Goal: Check status: Check status

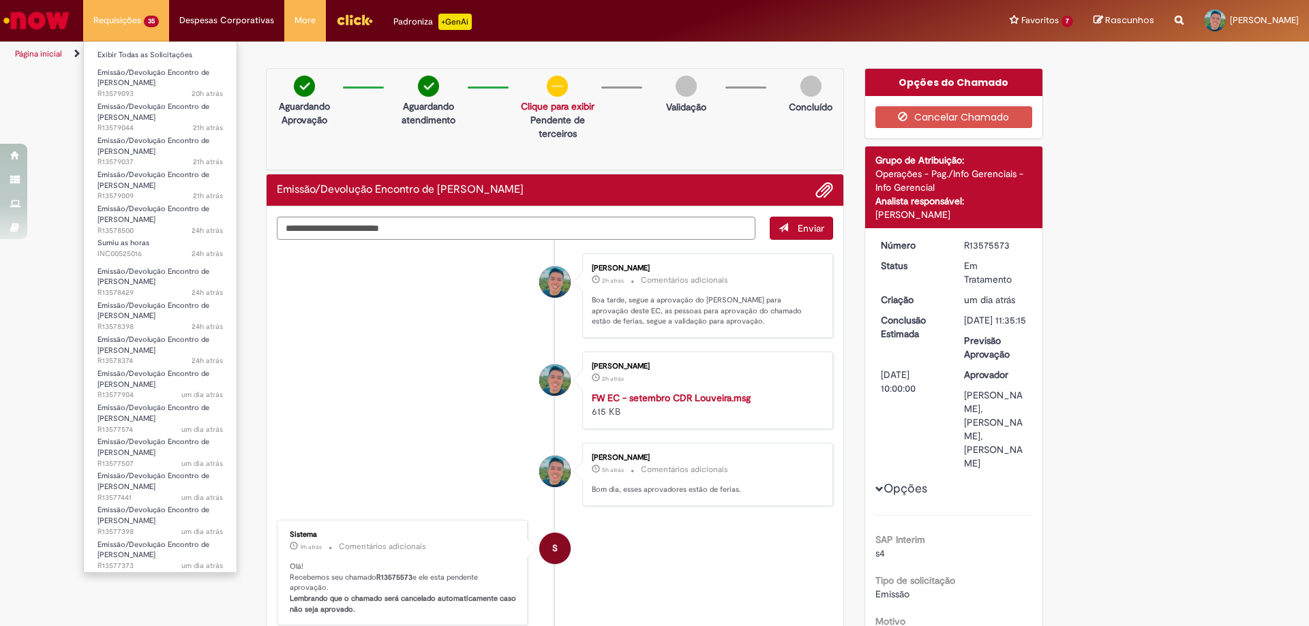
click at [168, 242] on link "Sumiu as horas 24h atrás 24 horas atrás INC00525016" at bounding box center [160, 248] width 153 height 25
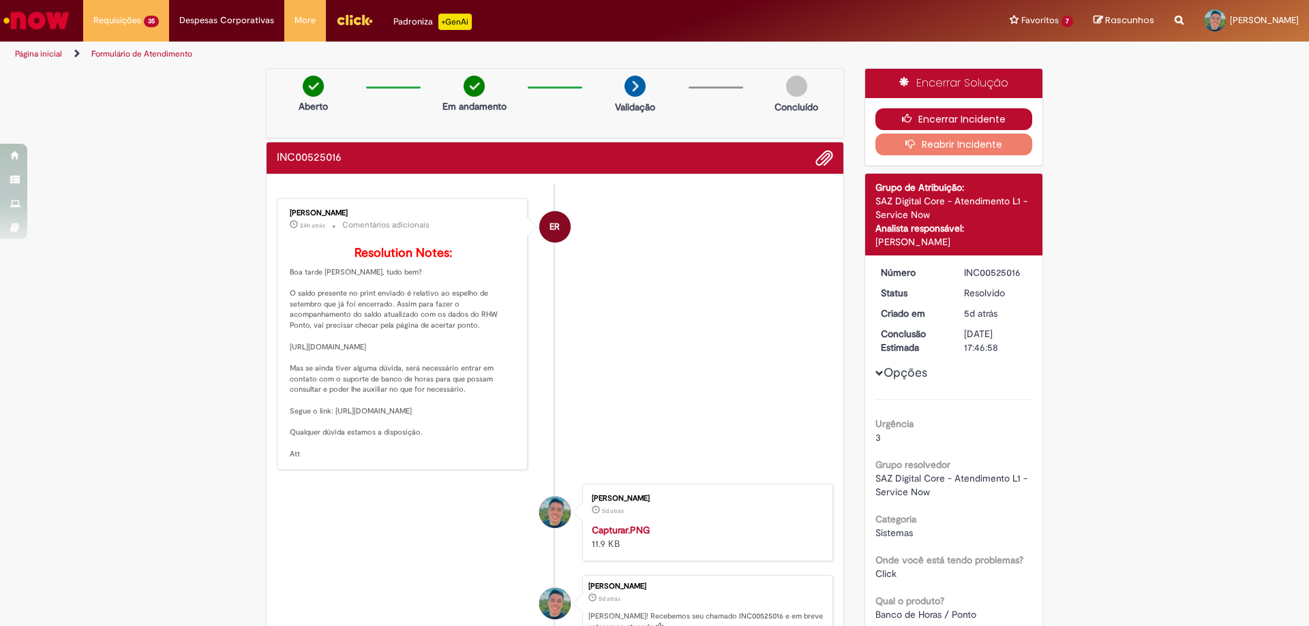
click at [956, 125] on button "Encerrar Incidente" at bounding box center [953, 119] width 157 height 22
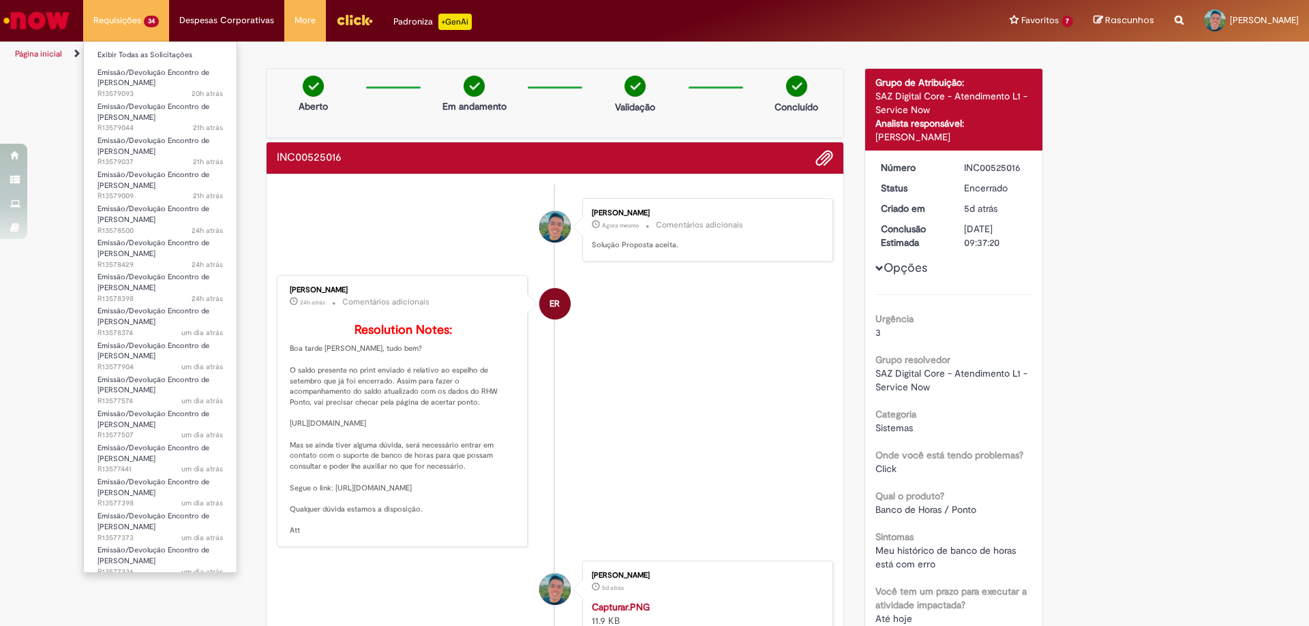
click at [145, 30] on li "Requisições 34 Exibir Todas as Solicitações Emissão/Devolução Encontro de Conta…" at bounding box center [126, 20] width 86 height 41
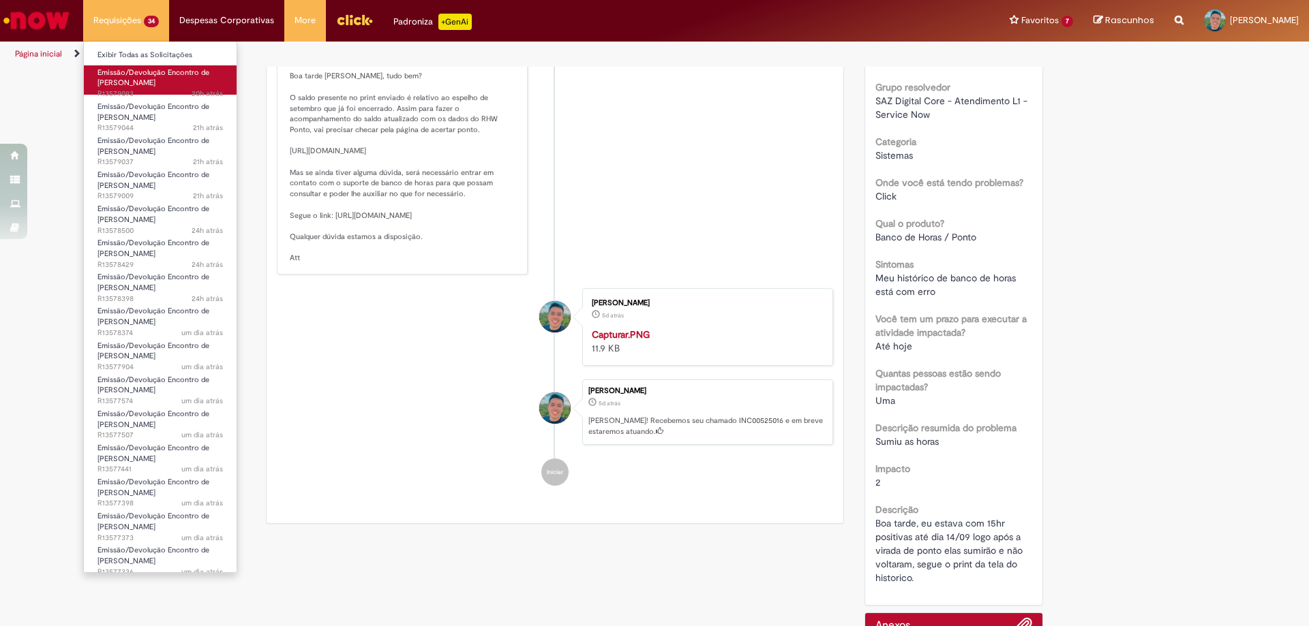
click at [148, 76] on span "Emissão/Devolução Encontro de [PERSON_NAME]" at bounding box center [153, 77] width 112 height 21
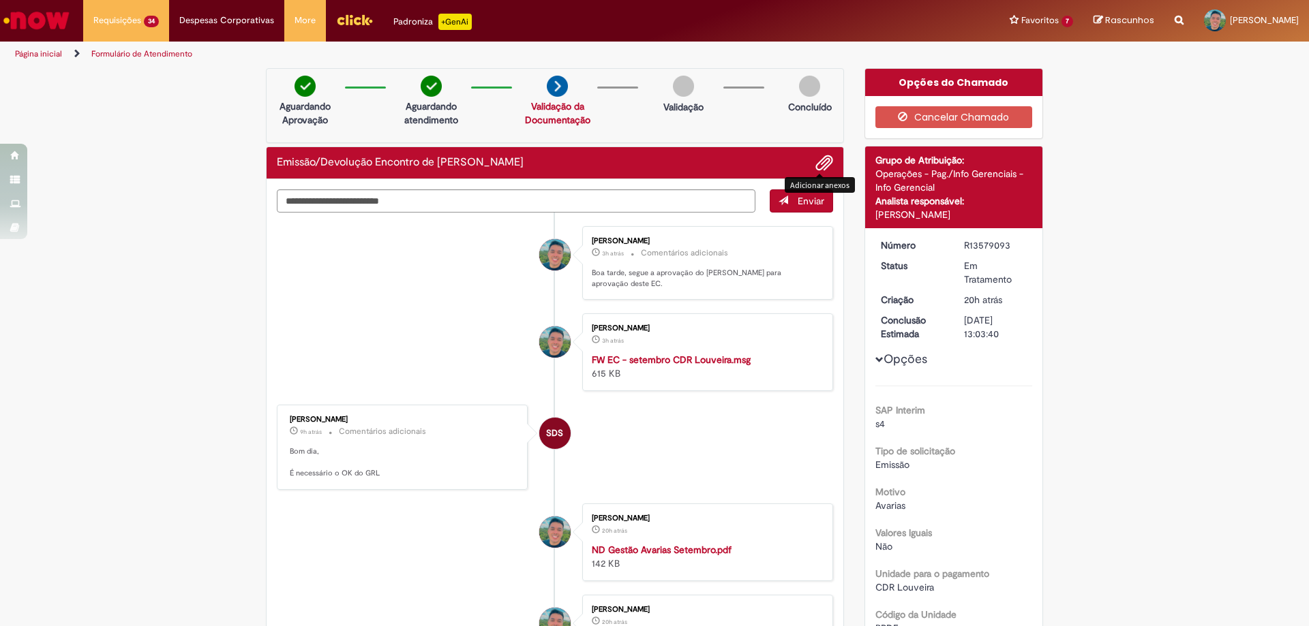
click at [818, 161] on span "Adicionar anexos" at bounding box center [824, 163] width 16 height 16
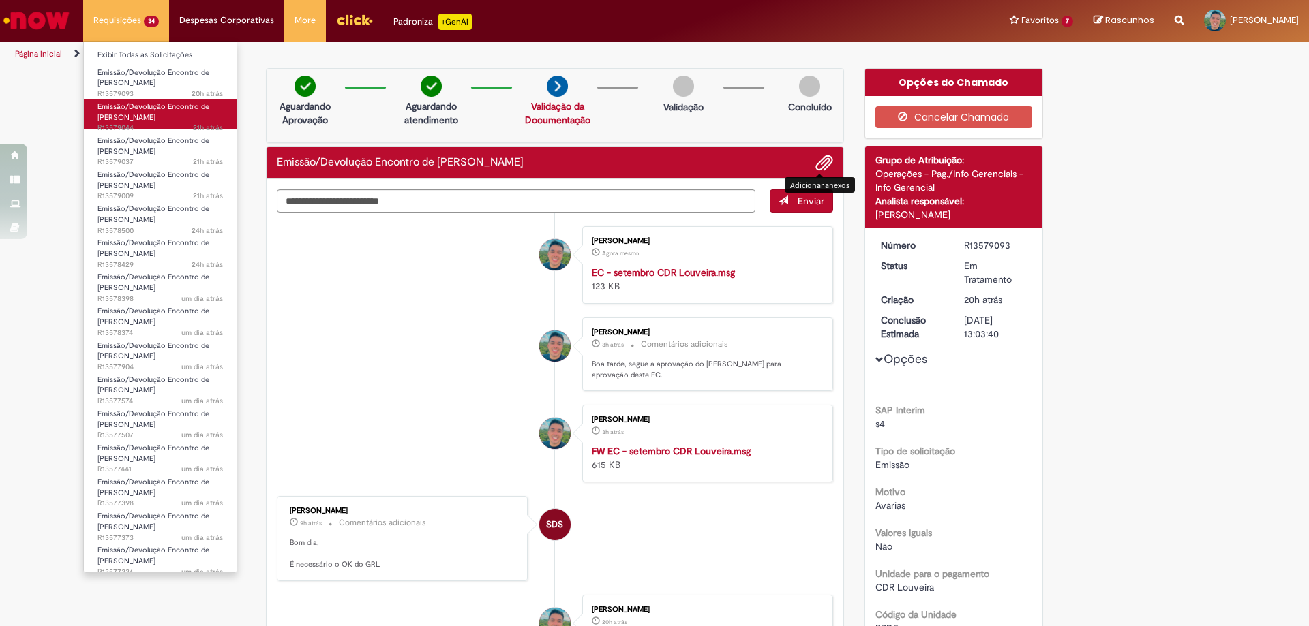
click at [134, 106] on span "Emissão/Devolução Encontro de [PERSON_NAME]" at bounding box center [153, 112] width 112 height 21
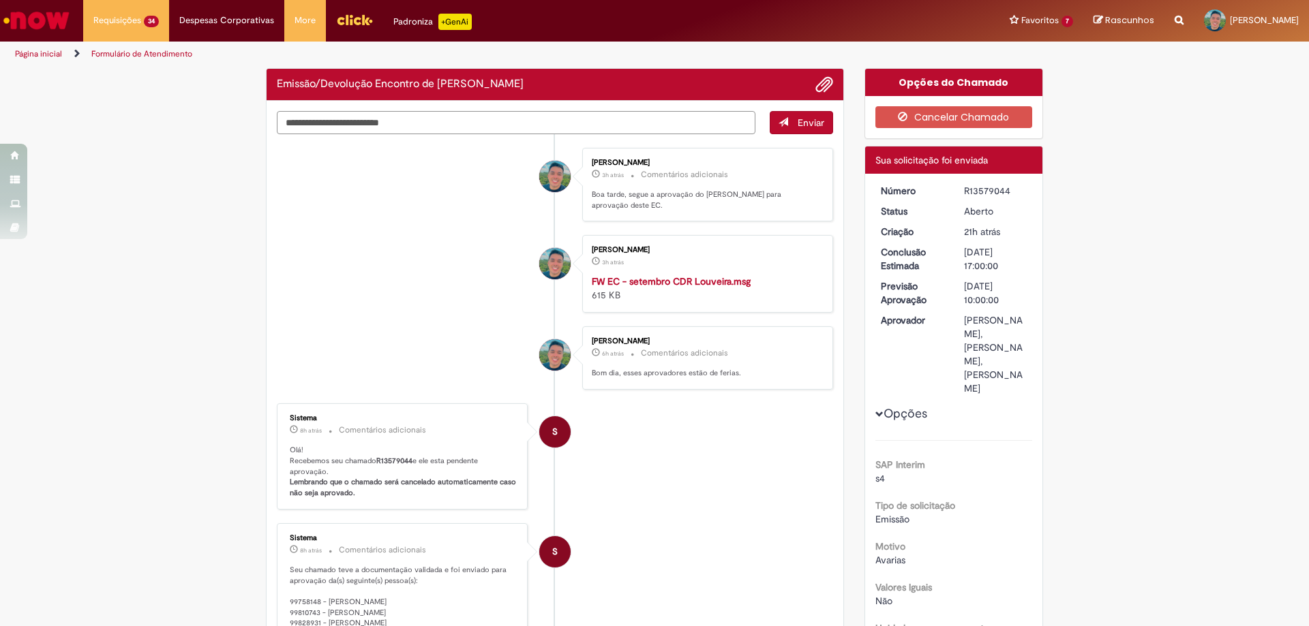
click at [393, 118] on textarea "Digite sua mensagem aqui..." at bounding box center [516, 122] width 478 height 23
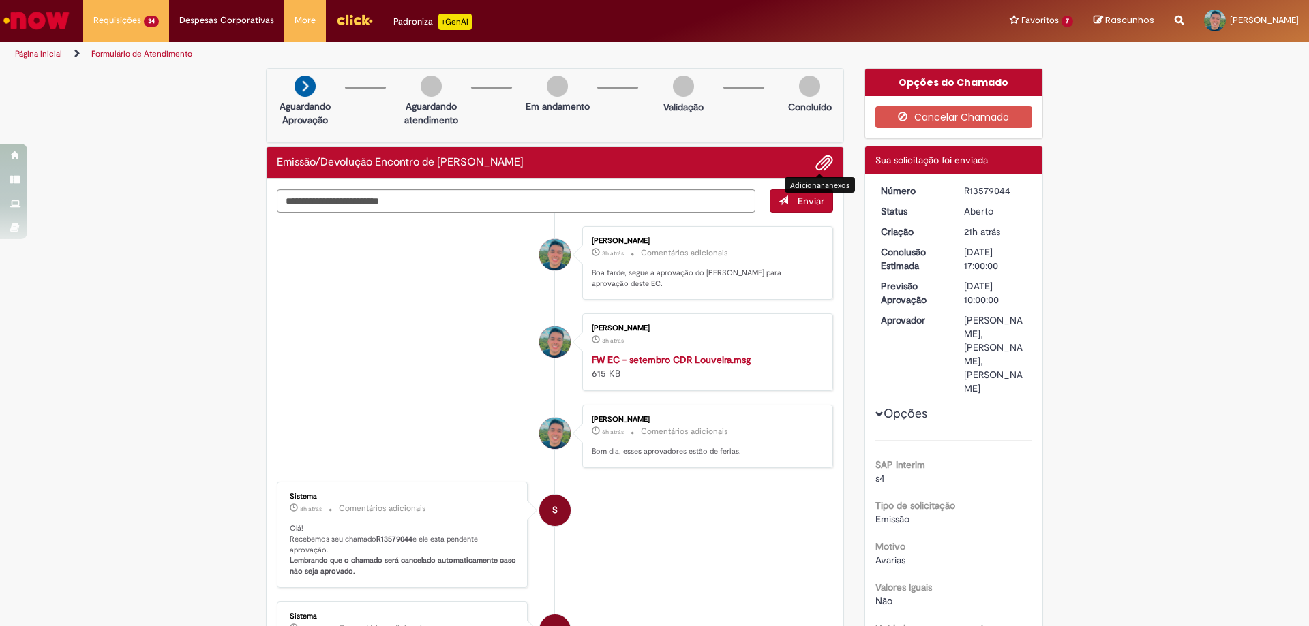
click at [817, 164] on span "Adicionar anexos" at bounding box center [824, 163] width 16 height 16
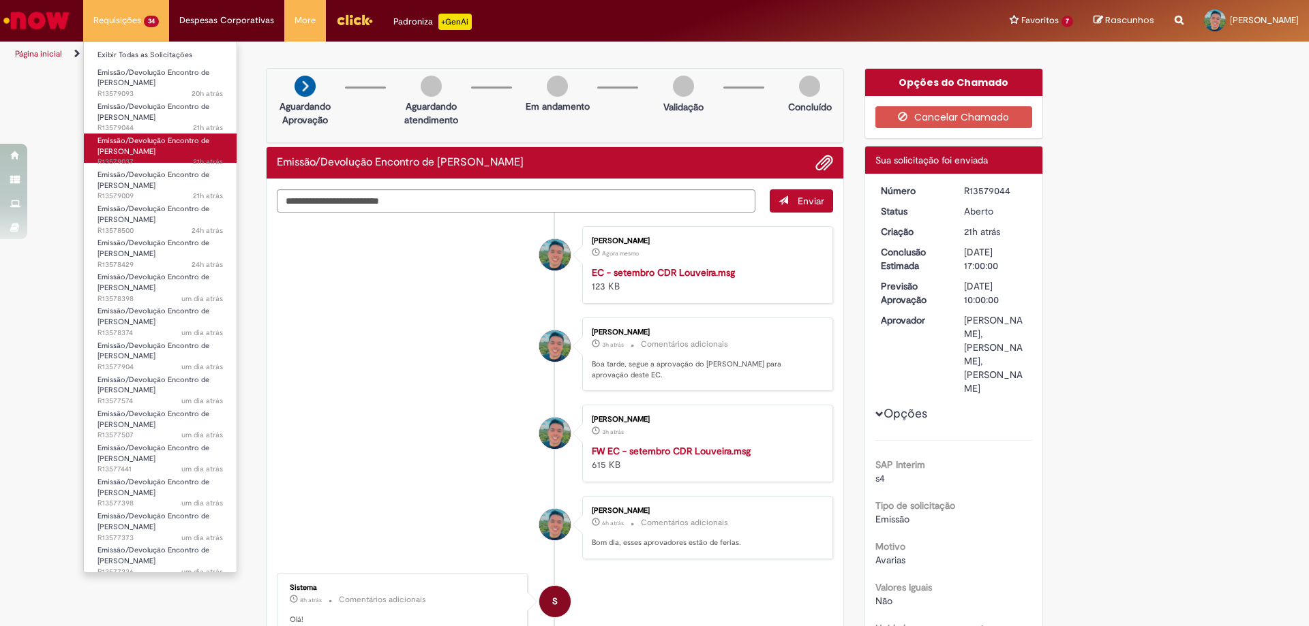
click at [142, 144] on span "Emissão/Devolução Encontro de [PERSON_NAME]" at bounding box center [153, 146] width 112 height 21
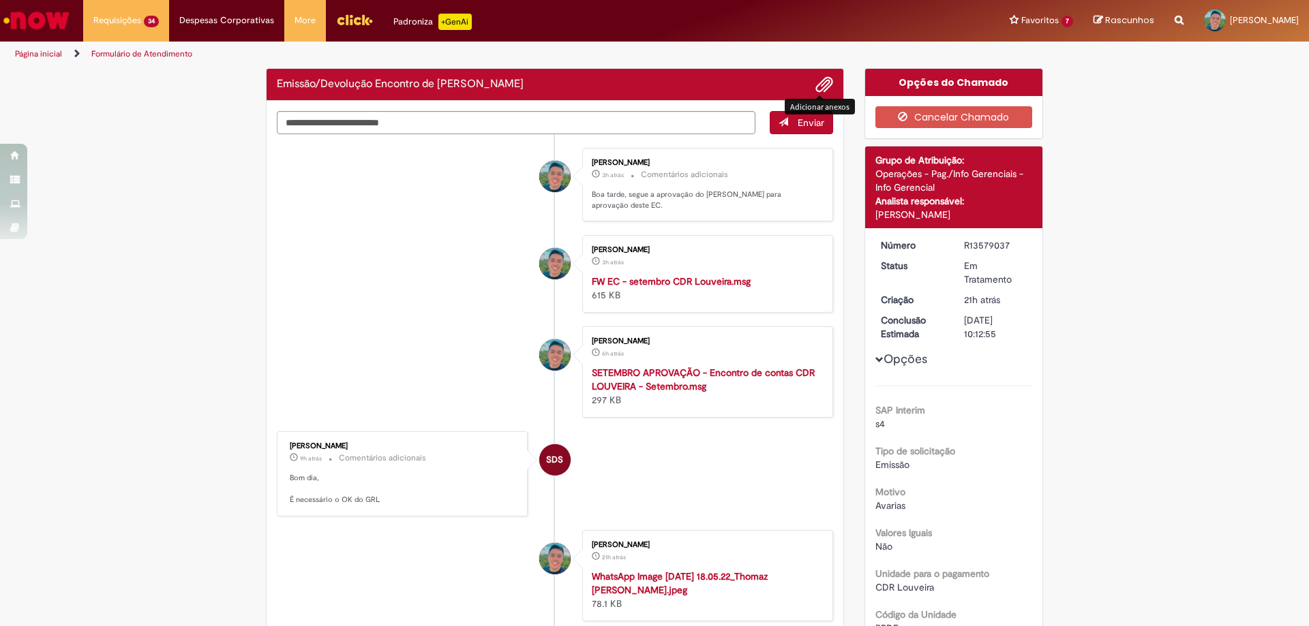
click at [823, 87] on span "Adicionar anexos" at bounding box center [824, 85] width 16 height 16
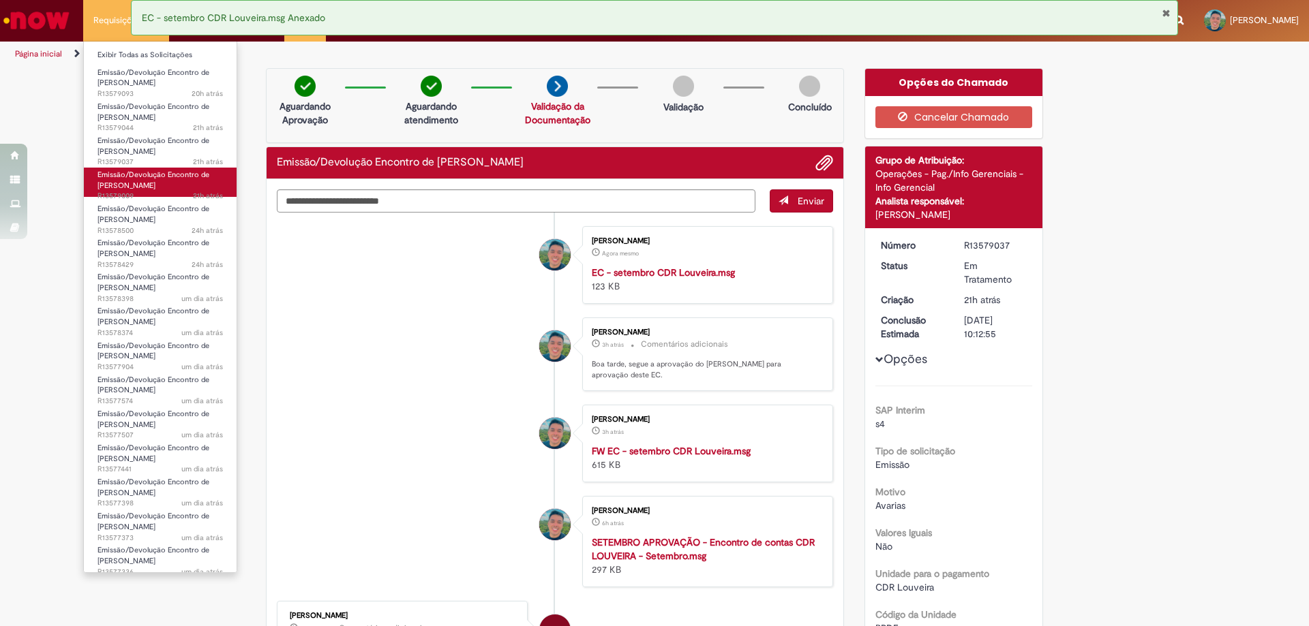
click at [127, 181] on span "Emissão/Devolução Encontro de [PERSON_NAME]" at bounding box center [153, 180] width 112 height 21
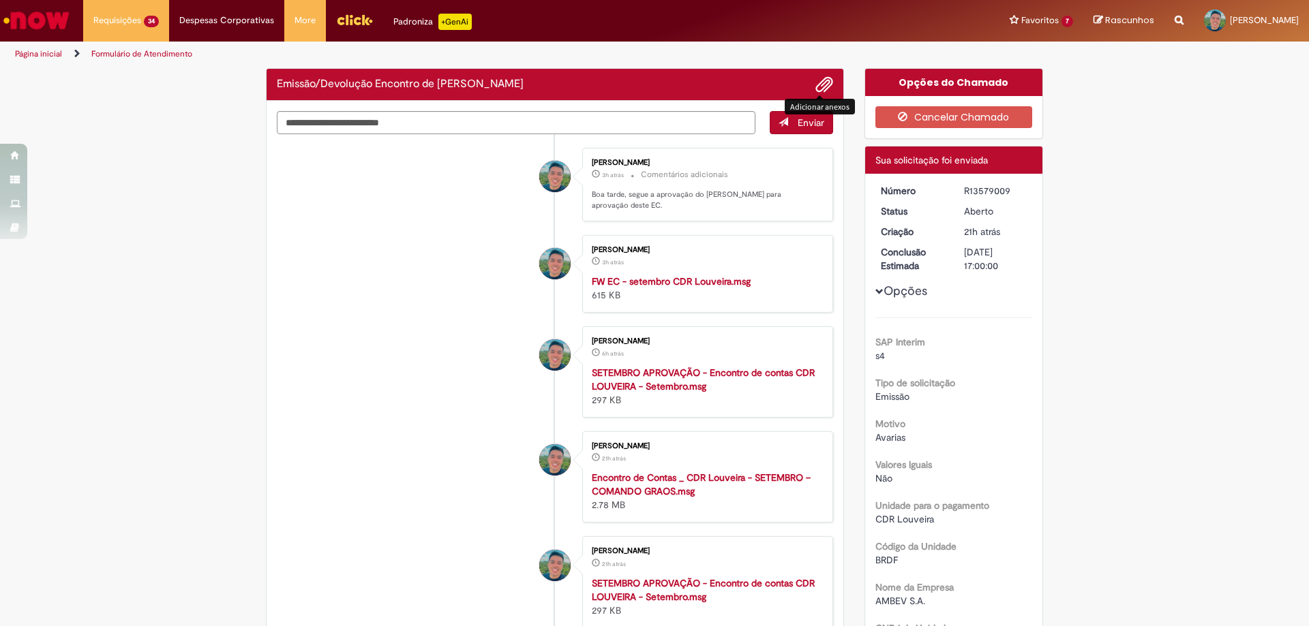
click at [816, 88] on span "Adicionar anexos" at bounding box center [824, 85] width 16 height 16
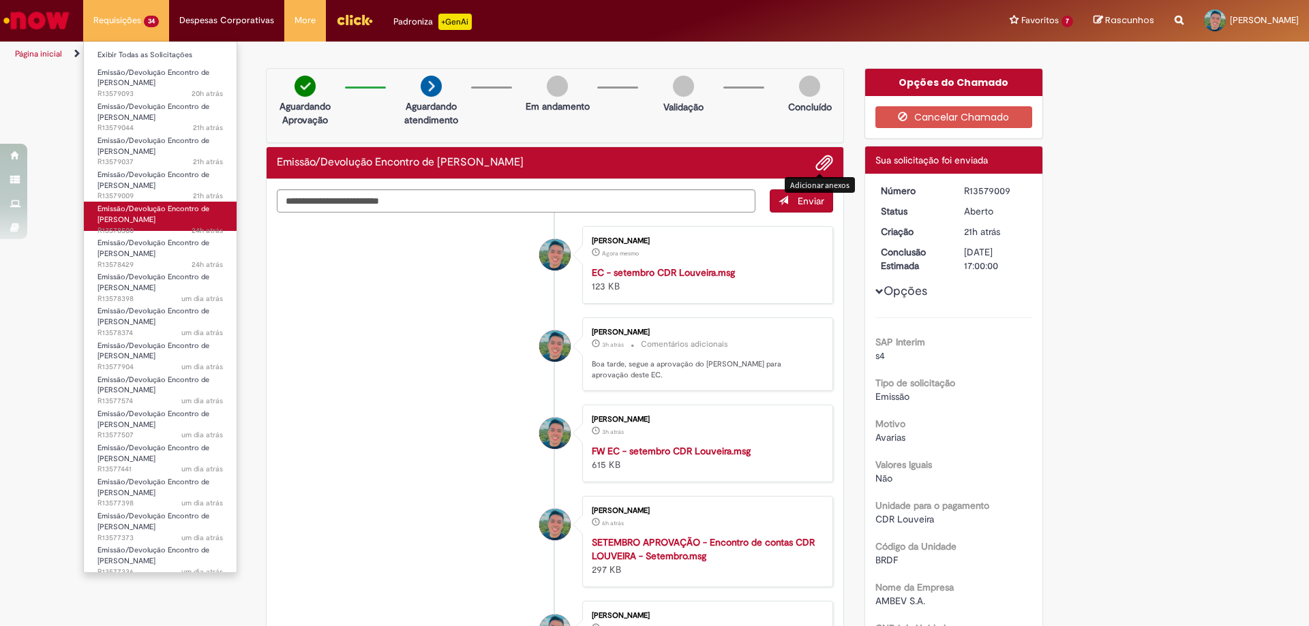
click at [132, 219] on span "Emissão/Devolução Encontro de [PERSON_NAME]" at bounding box center [153, 214] width 112 height 21
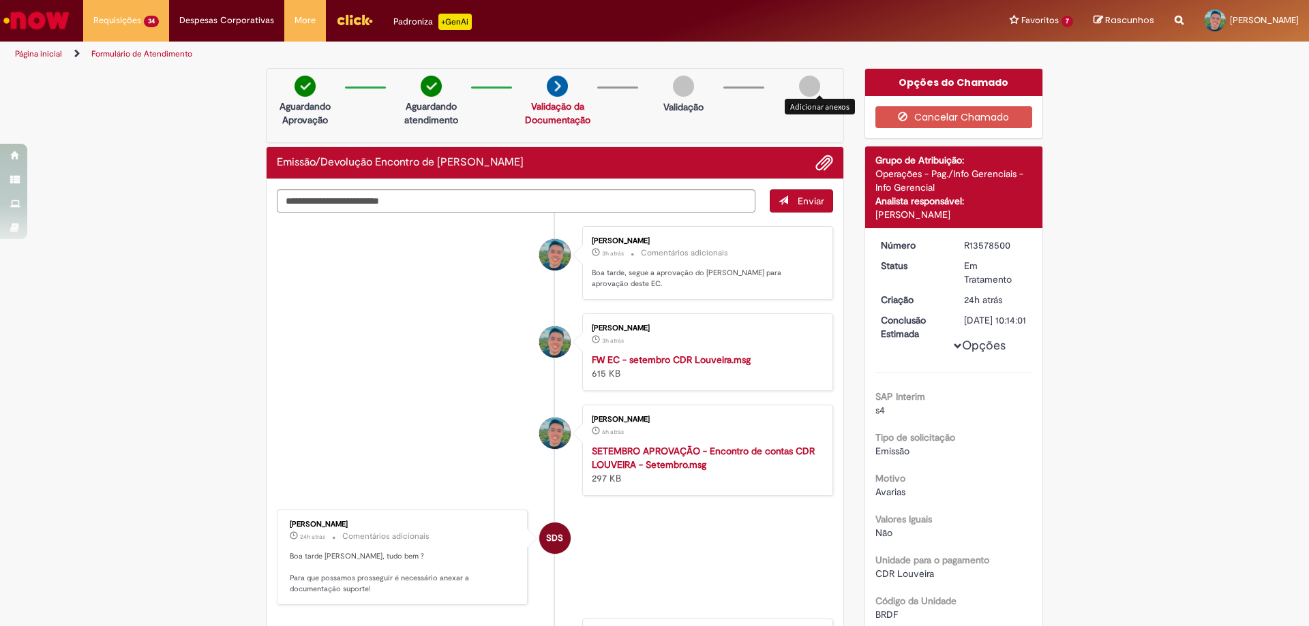
click at [817, 80] on div "Concluído" at bounding box center [809, 98] width 66 height 45
click at [816, 169] on span "Adicionar anexos" at bounding box center [824, 163] width 16 height 16
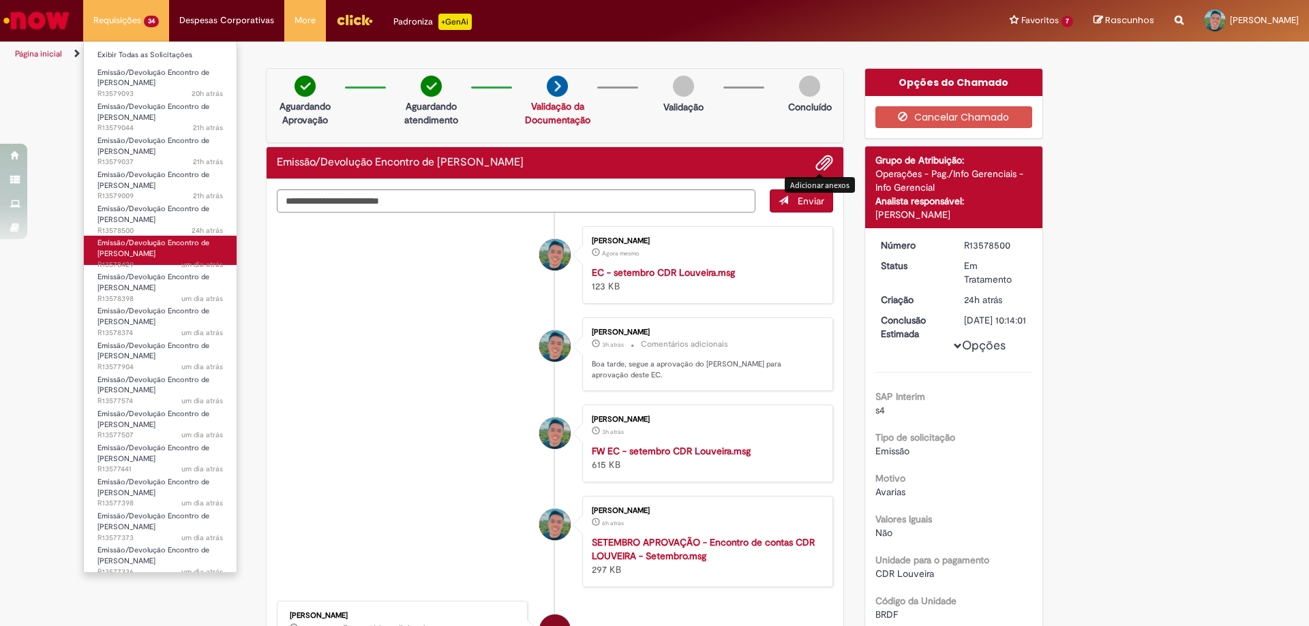
click at [147, 252] on span "Emissão/Devolução Encontro de [PERSON_NAME]" at bounding box center [153, 248] width 112 height 21
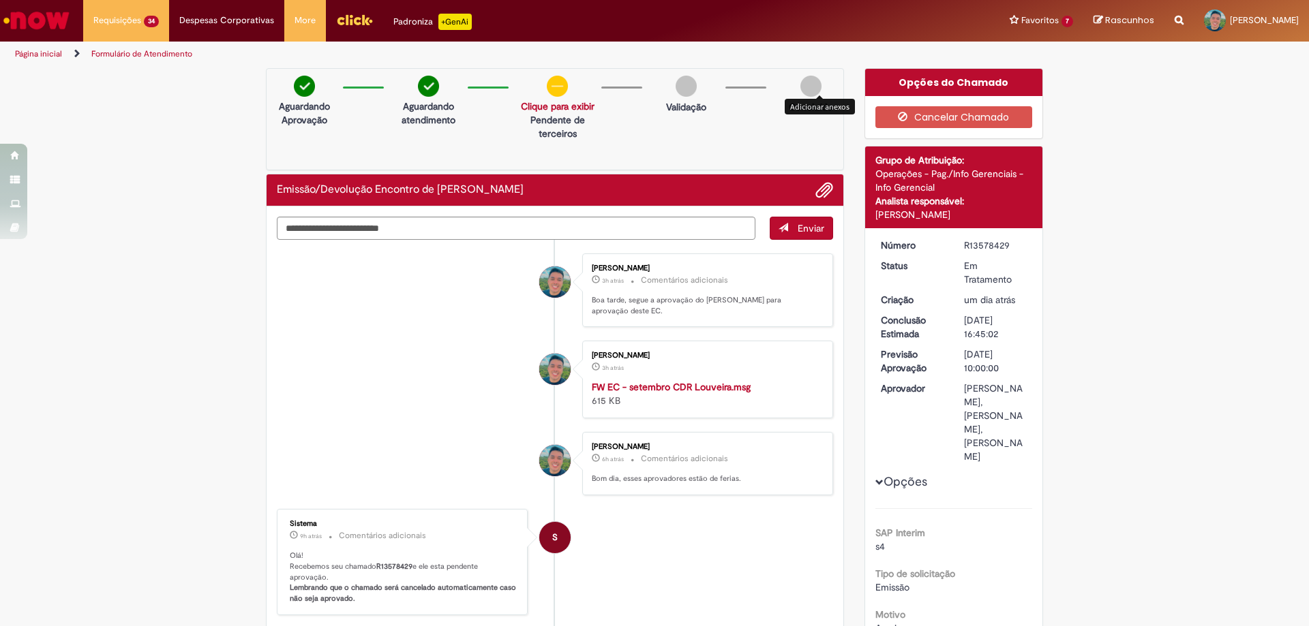
click at [821, 79] on div "Concluído" at bounding box center [810, 98] width 64 height 45
click at [823, 189] on span "Adicionar anexos" at bounding box center [824, 191] width 16 height 16
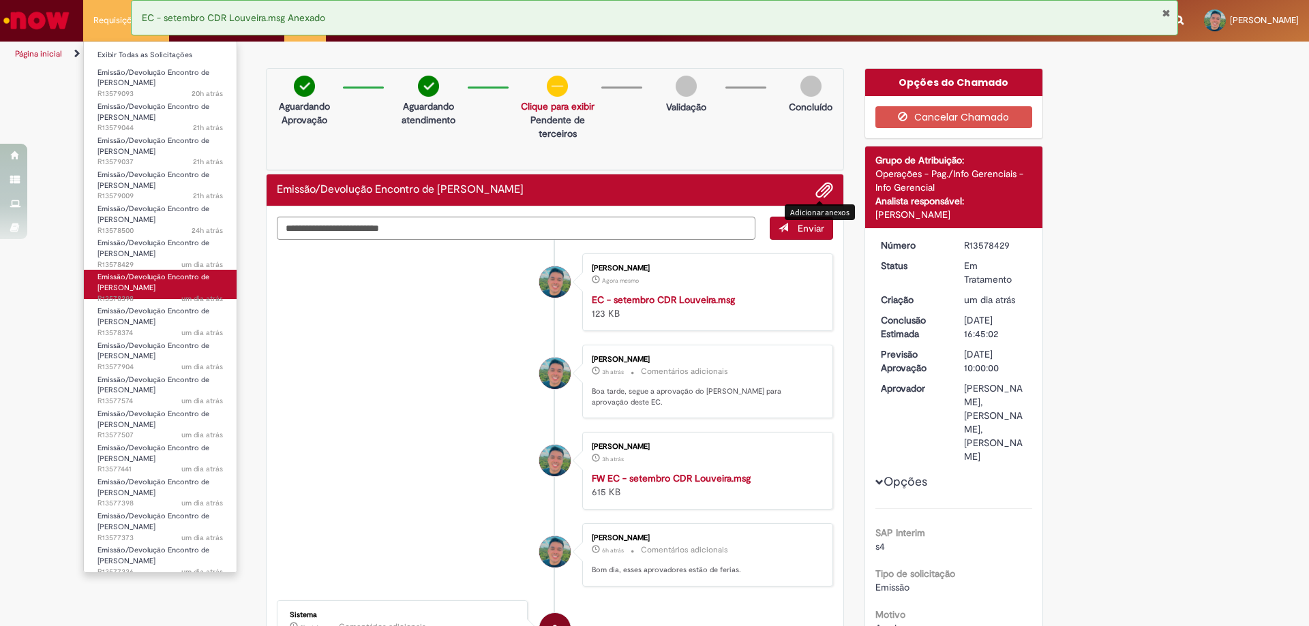
click at [142, 291] on span "Emissão/Devolução Encontro de [PERSON_NAME]" at bounding box center [153, 282] width 112 height 21
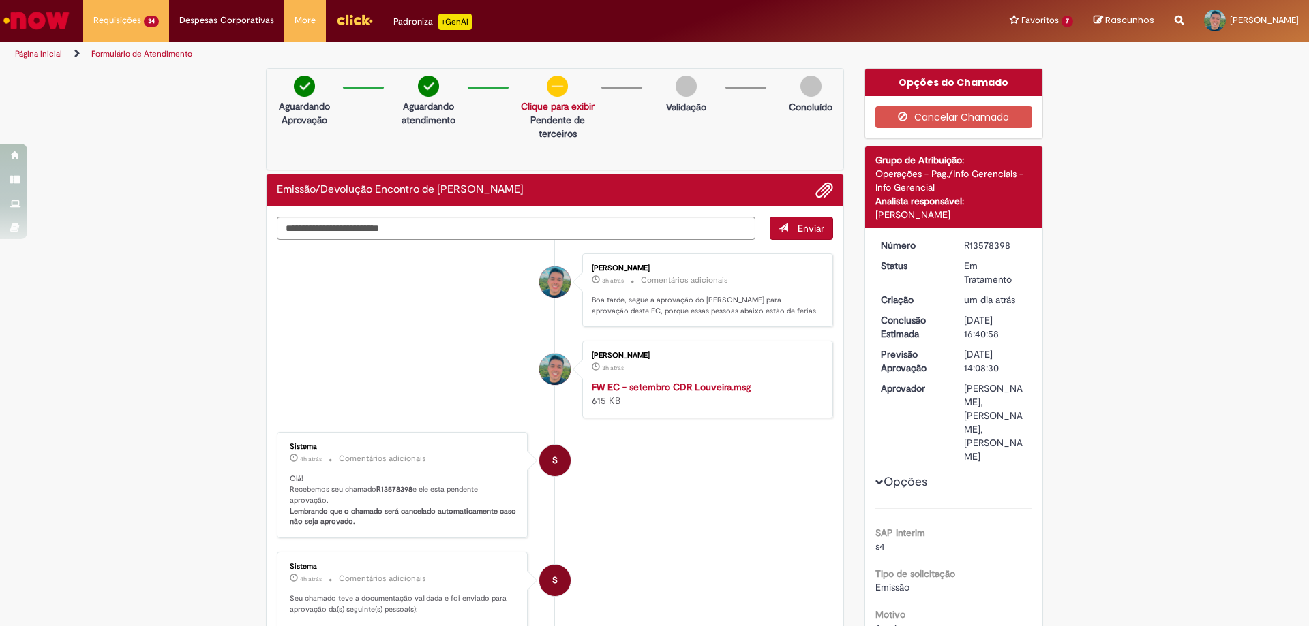
click at [817, 88] on div "Concluído" at bounding box center [810, 98] width 64 height 45
click at [816, 190] on span "Adicionar anexos" at bounding box center [824, 191] width 16 height 16
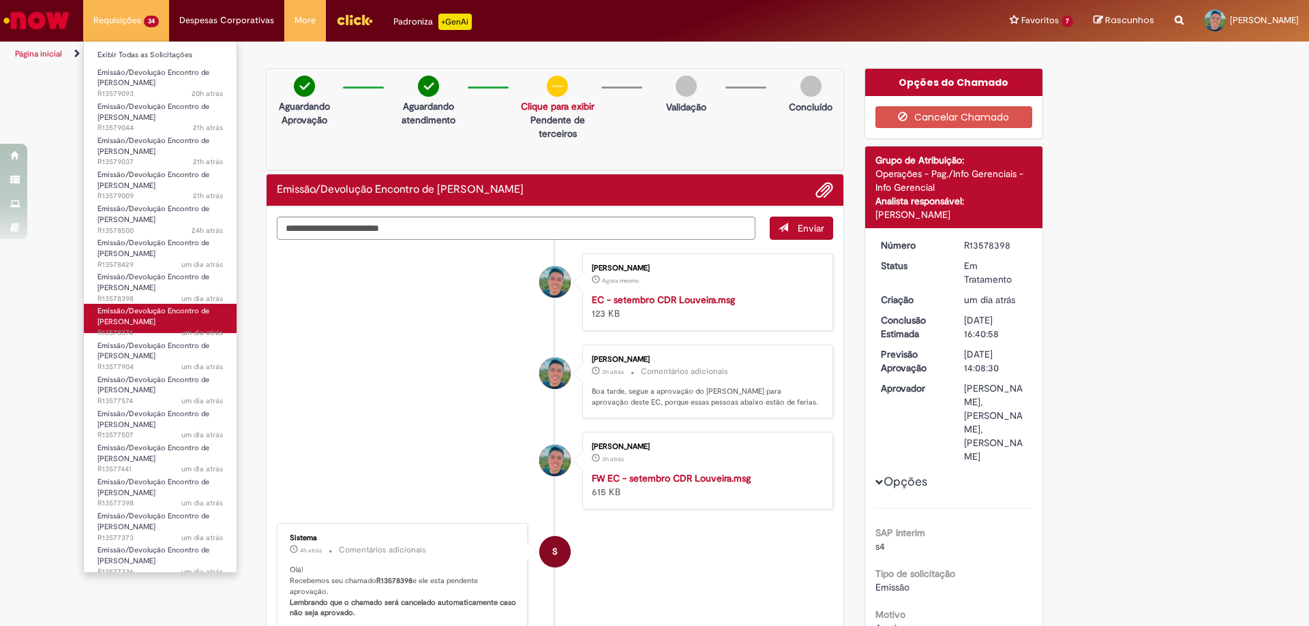
click at [158, 318] on span "Emissão/Devolução Encontro de [PERSON_NAME]" at bounding box center [153, 316] width 112 height 21
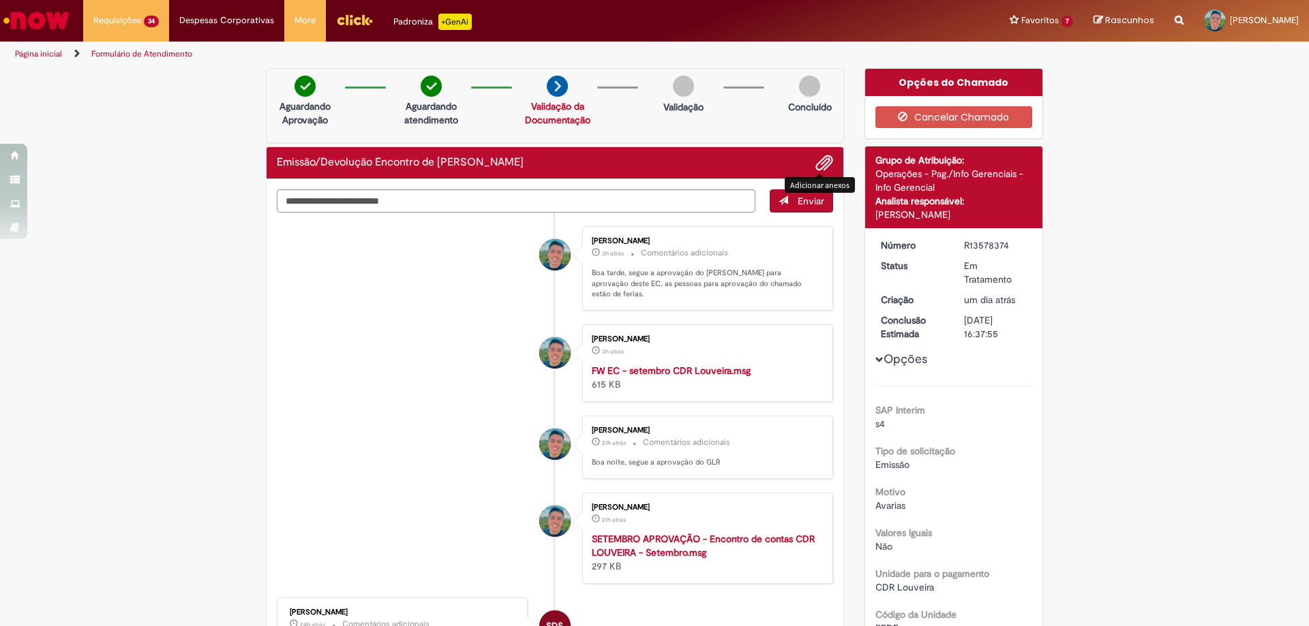
click at [816, 163] on span "Adicionar anexos" at bounding box center [824, 163] width 16 height 16
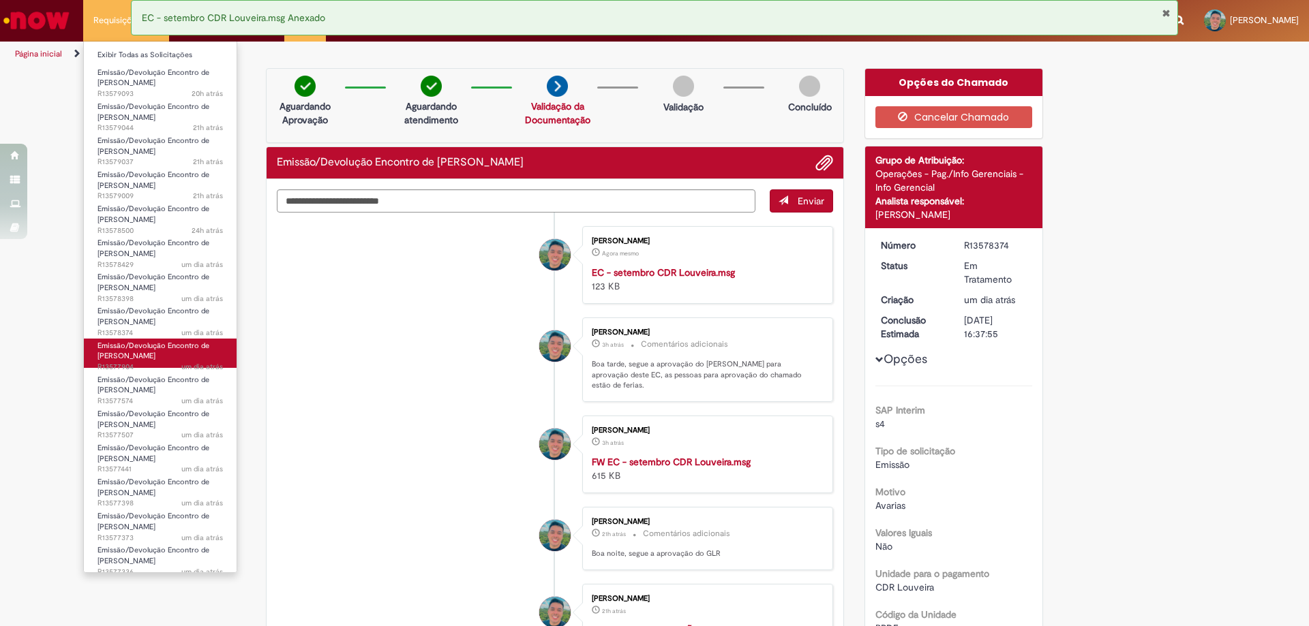
click at [135, 352] on span "Emissão/Devolução Encontro de [PERSON_NAME]" at bounding box center [153, 351] width 112 height 21
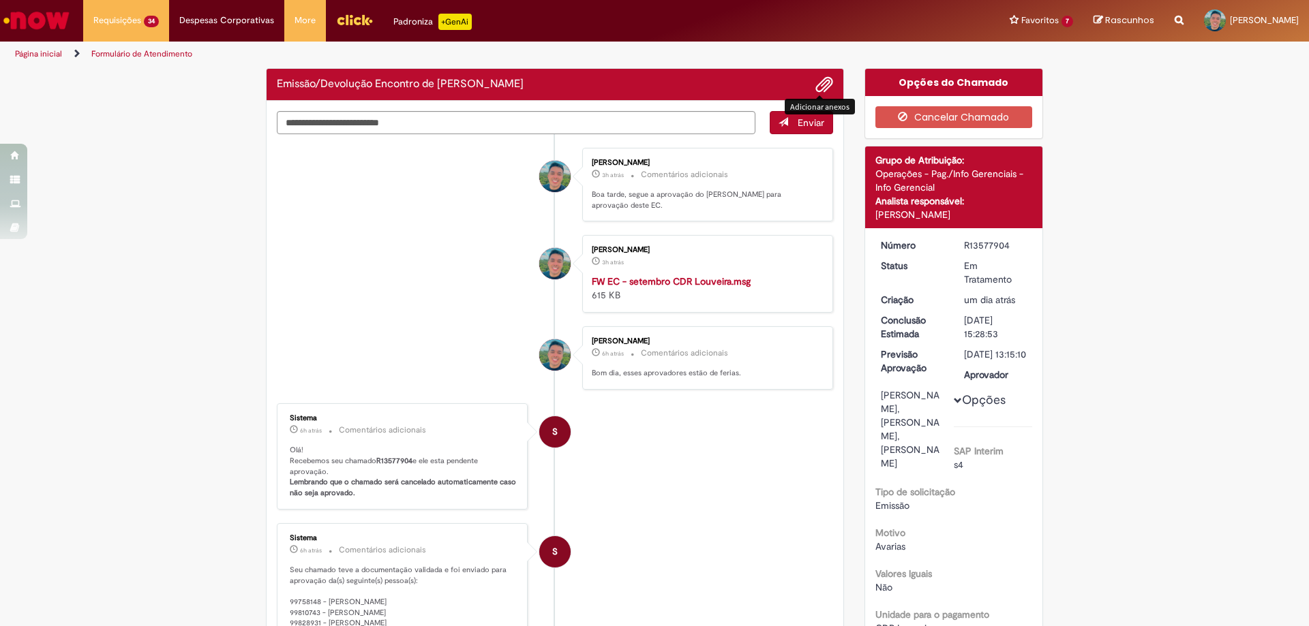
click at [816, 84] on span "Adicionar anexos" at bounding box center [824, 85] width 16 height 16
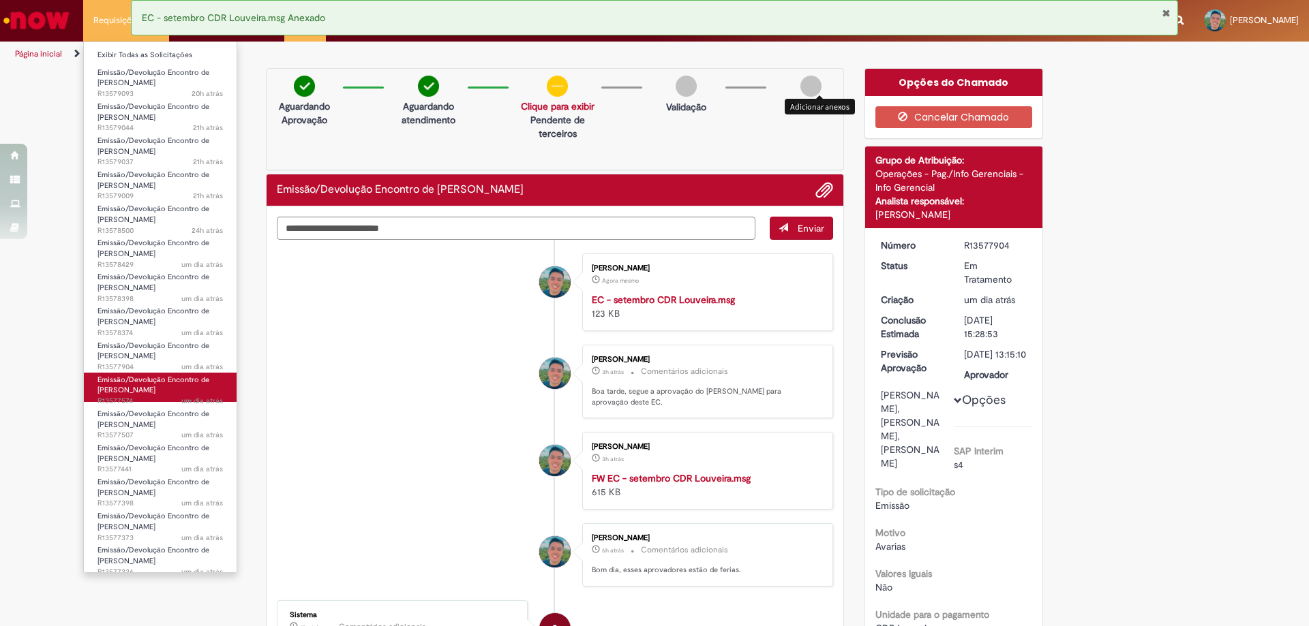
click at [127, 389] on span "Emissão/Devolução Encontro de [PERSON_NAME]" at bounding box center [153, 385] width 112 height 21
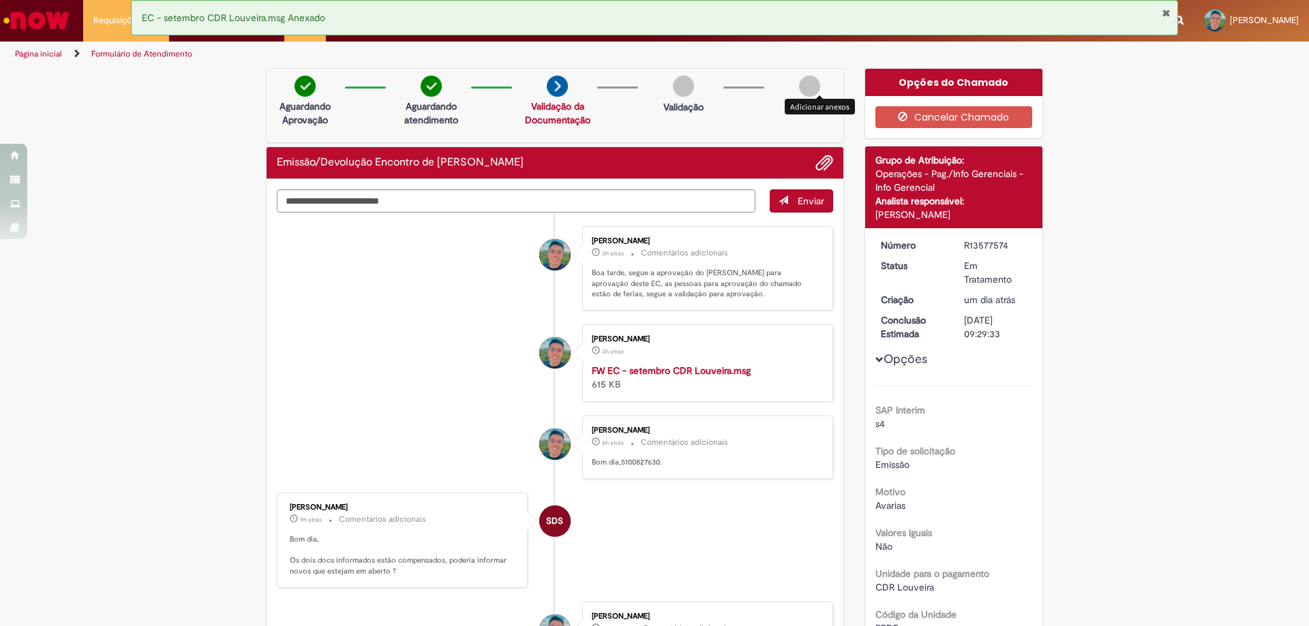
click at [818, 167] on span "Adicionar anexos" at bounding box center [824, 163] width 16 height 16
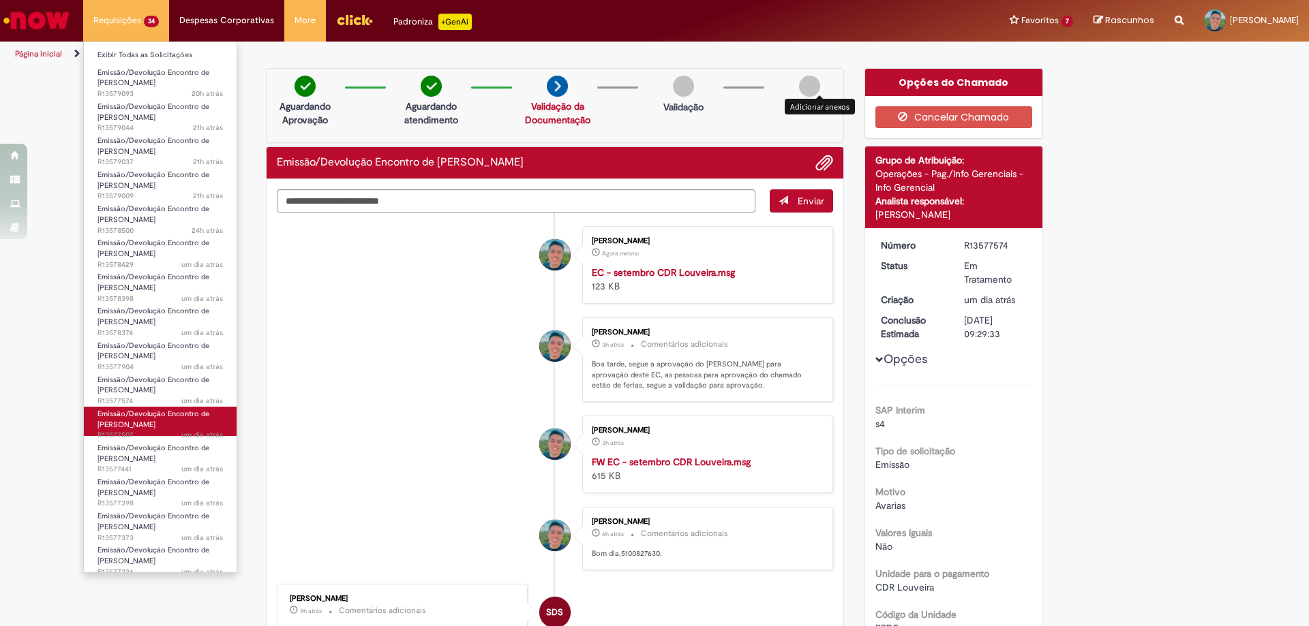
click at [127, 422] on span "Emissão/Devolução Encontro de [PERSON_NAME]" at bounding box center [153, 419] width 112 height 21
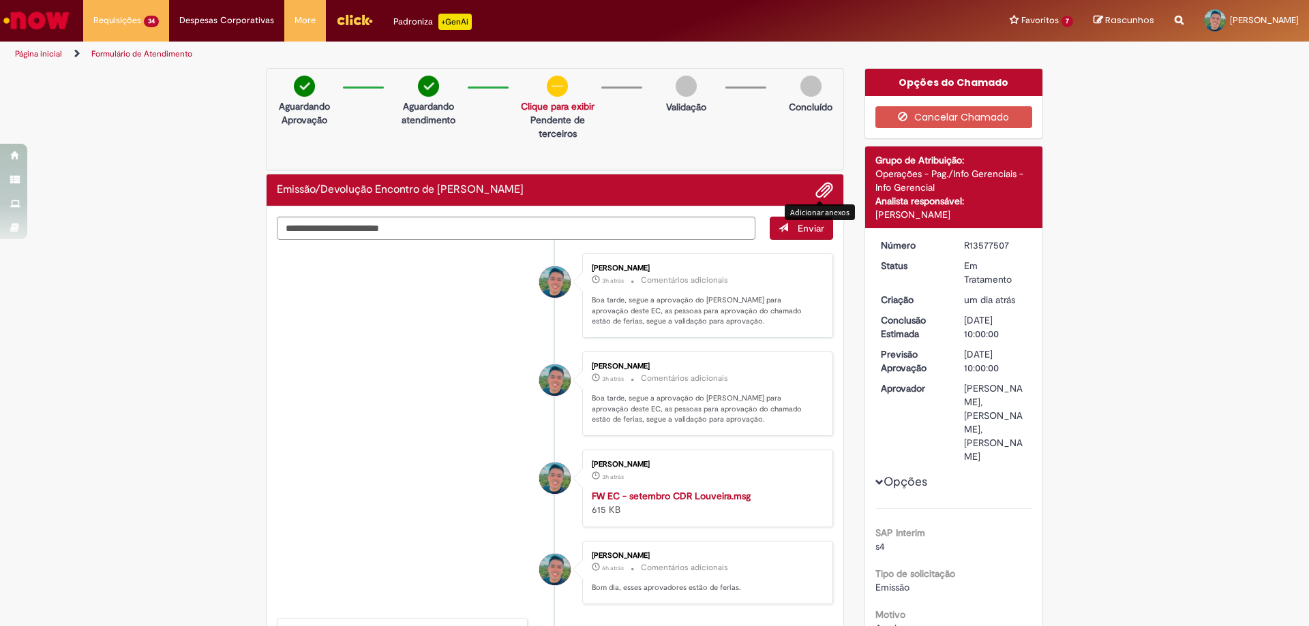
click at [823, 186] on span "Adicionar anexos" at bounding box center [824, 191] width 16 height 16
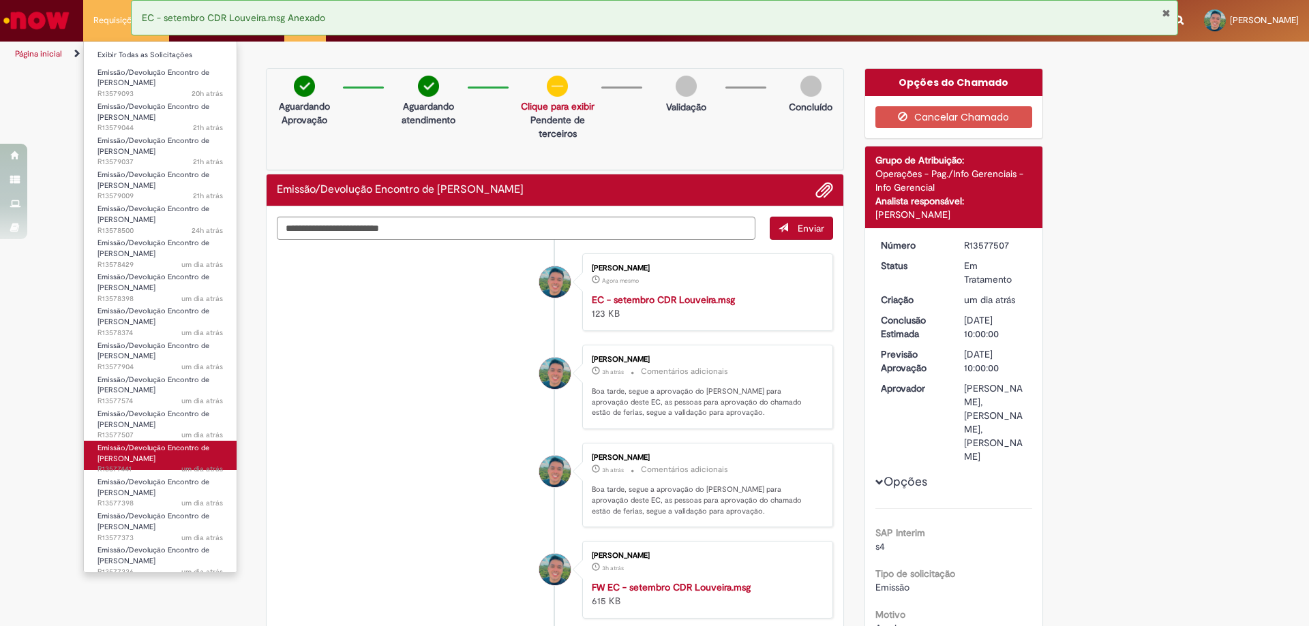
click at [153, 459] on span "Emissão/Devolução Encontro de [PERSON_NAME]" at bounding box center [153, 453] width 112 height 21
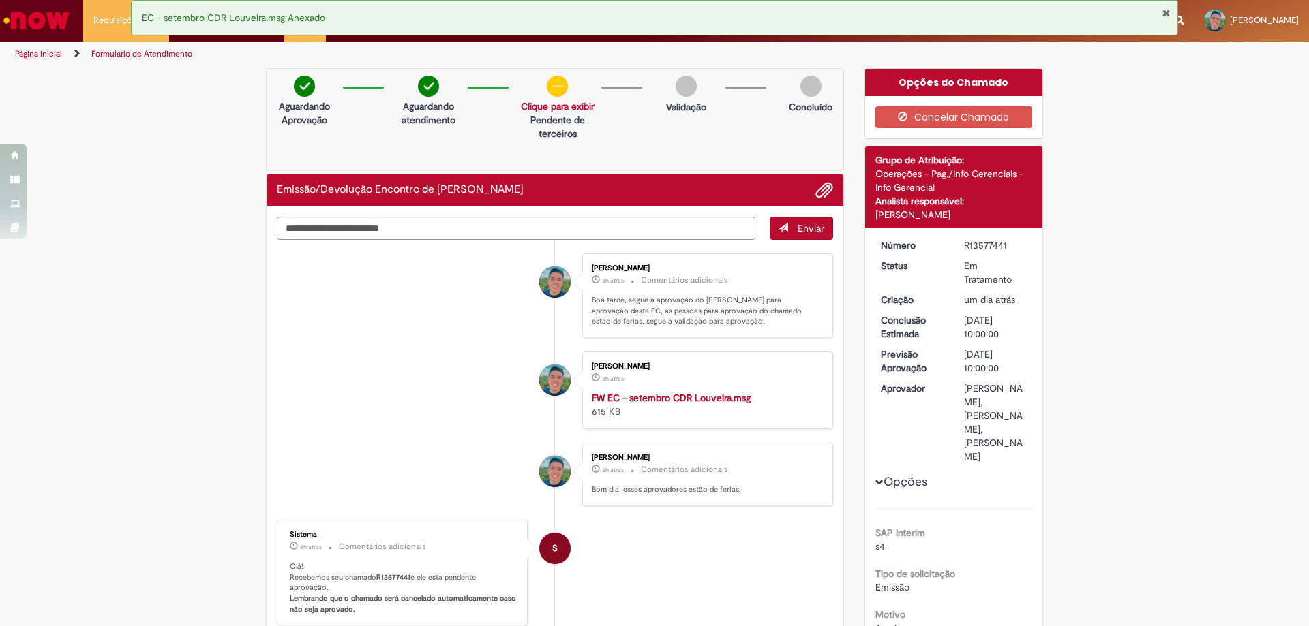
click at [821, 84] on div "Concluído" at bounding box center [810, 98] width 64 height 45
click at [825, 188] on span "Adicionar anexos" at bounding box center [824, 191] width 16 height 16
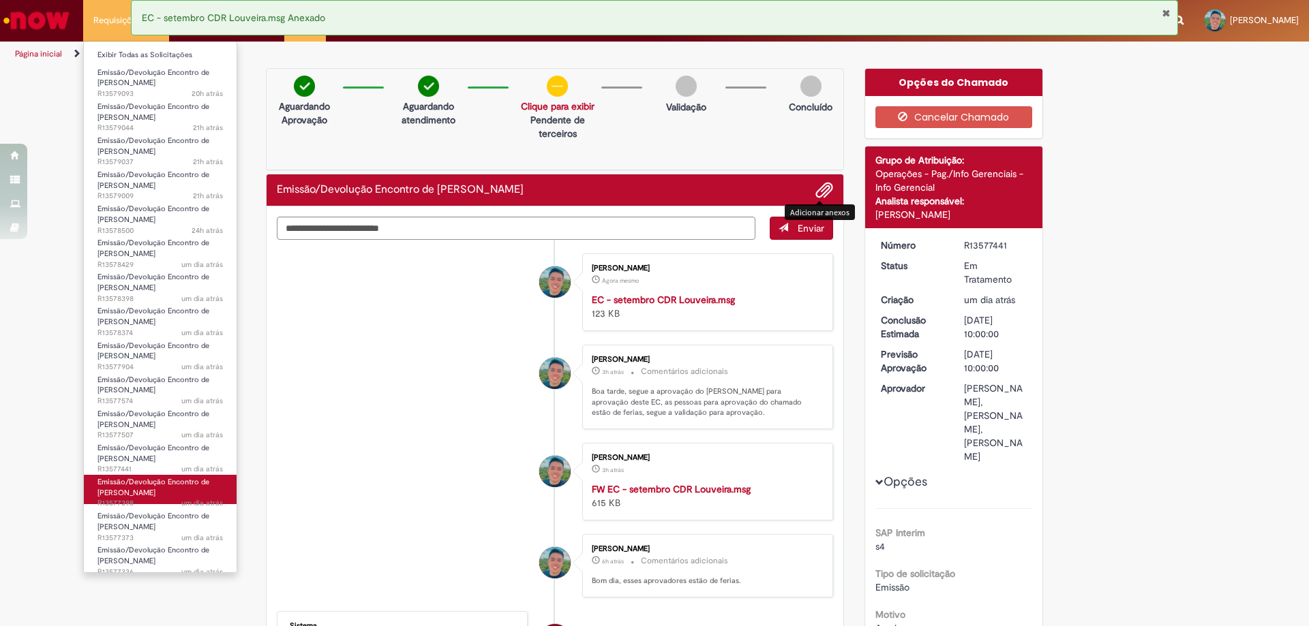
click at [155, 496] on span "Emissão/Devolução Encontro de [PERSON_NAME]" at bounding box center [153, 487] width 112 height 21
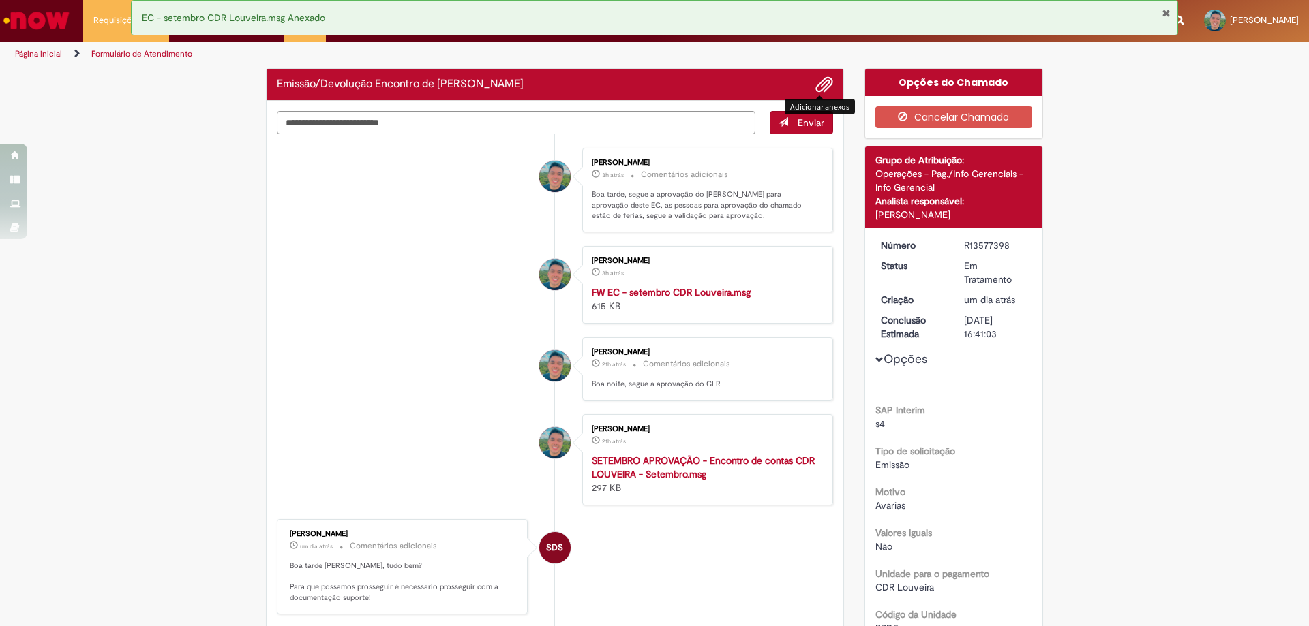
click at [823, 87] on span "Adicionar anexos" at bounding box center [824, 85] width 16 height 16
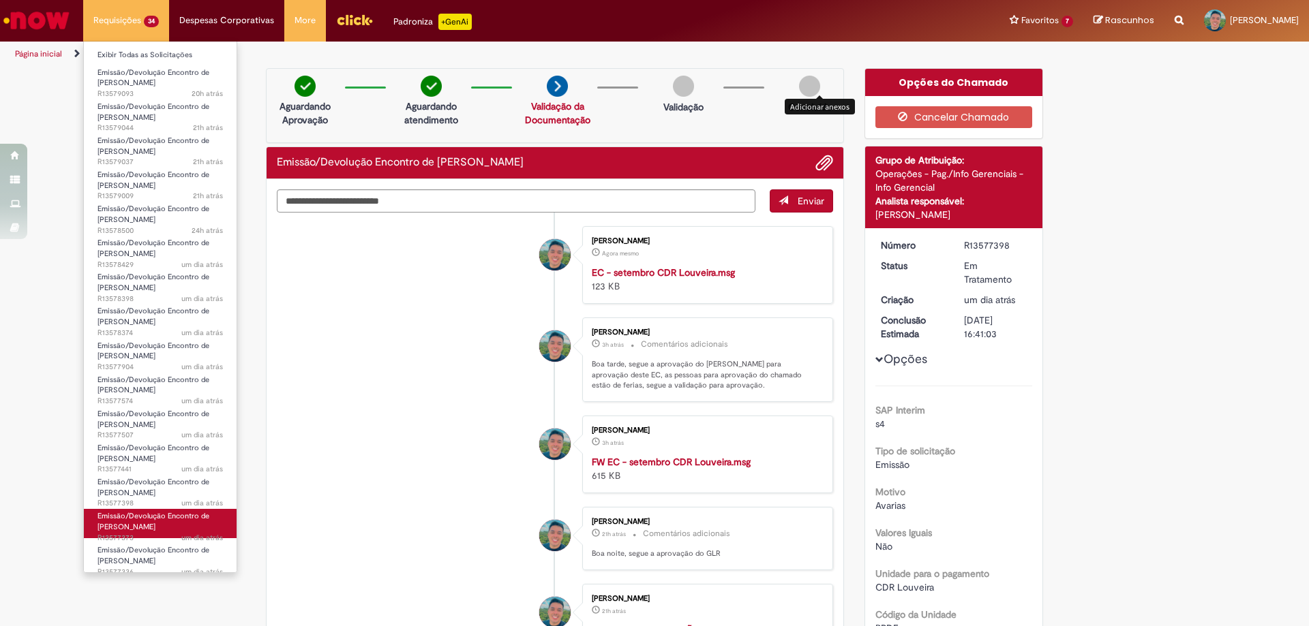
click at [138, 523] on span "Emissão/Devolução Encontro de [PERSON_NAME]" at bounding box center [153, 521] width 112 height 21
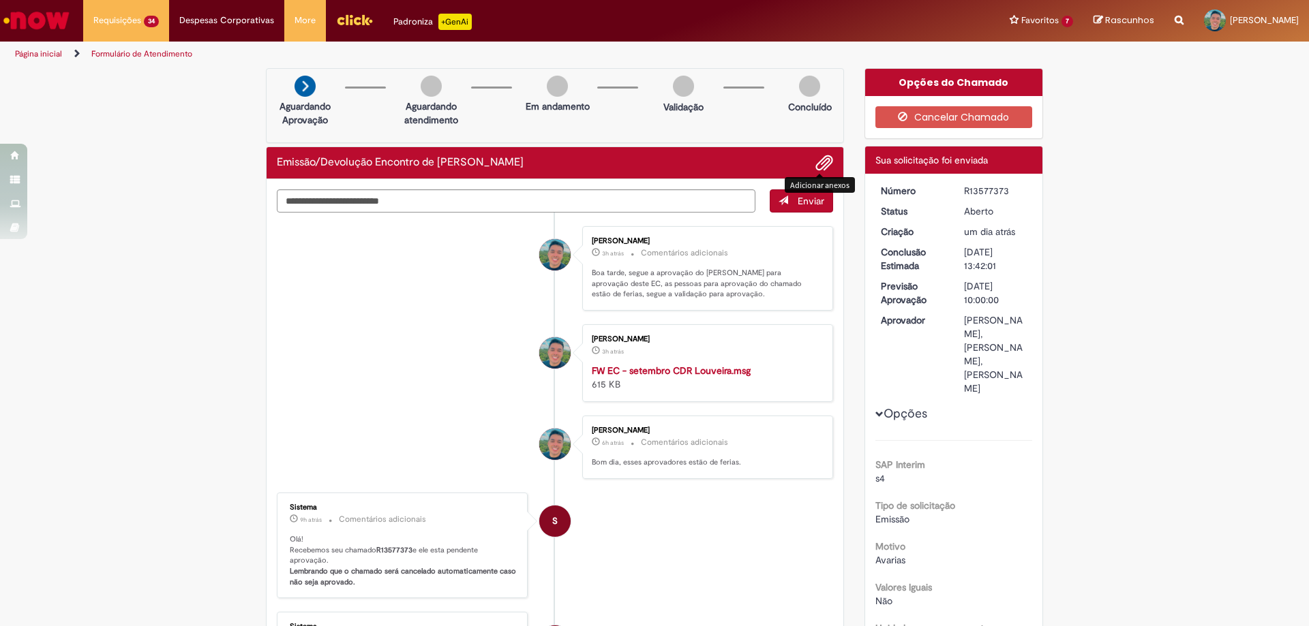
click at [816, 163] on span "Adicionar anexos" at bounding box center [824, 163] width 16 height 16
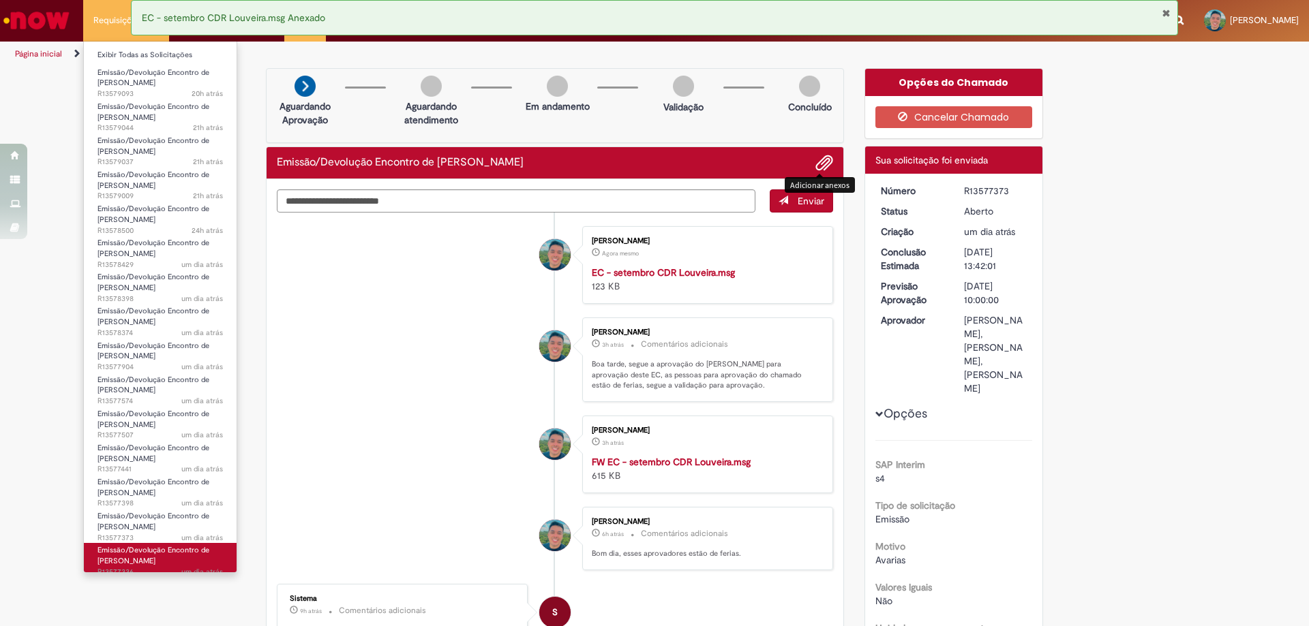
click at [138, 560] on span "Emissão/Devolução Encontro de [PERSON_NAME]" at bounding box center [153, 555] width 112 height 21
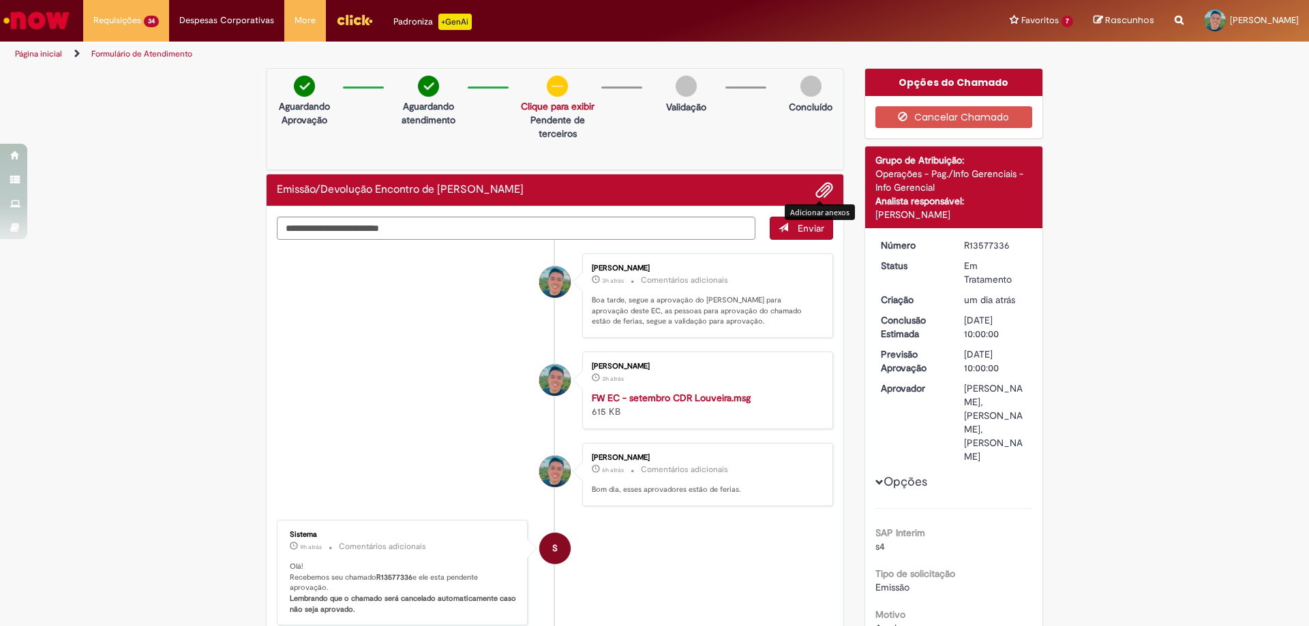
click at [822, 191] on span "Adicionar anexos" at bounding box center [824, 191] width 16 height 16
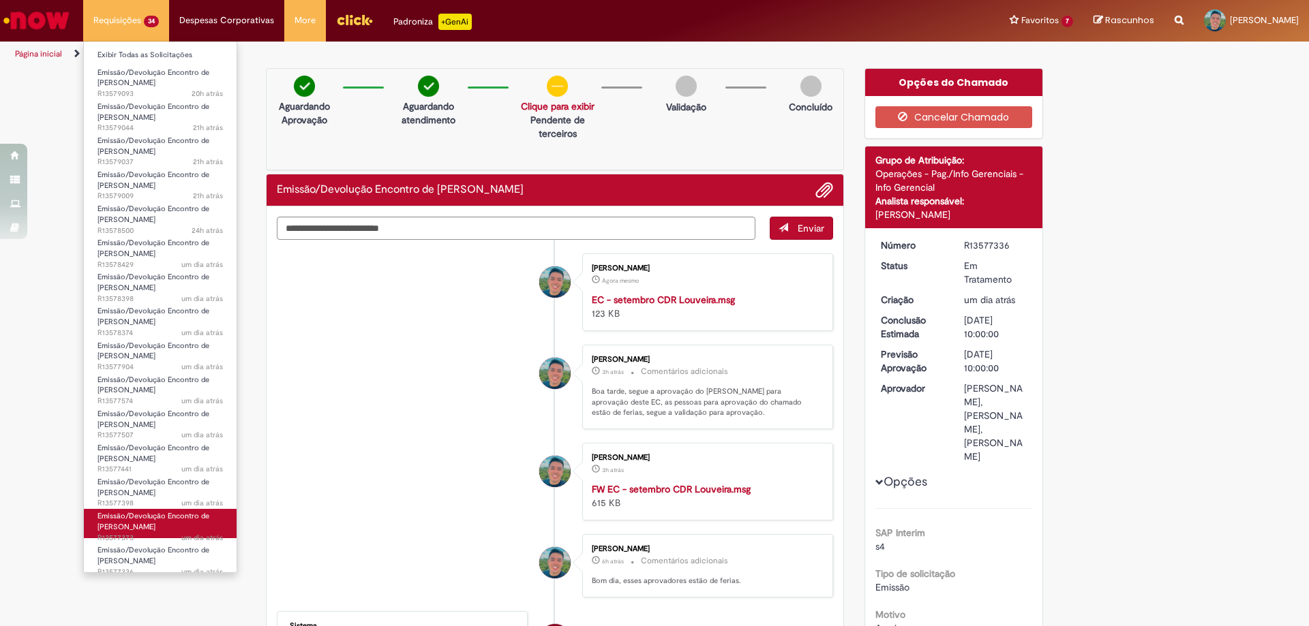
scroll to position [68, 0]
click at [177, 528] on link "Emissão/Devolução Encontro de Contas Fornecedor um dia atrás um dia atrás R1357…" at bounding box center [160, 523] width 153 height 29
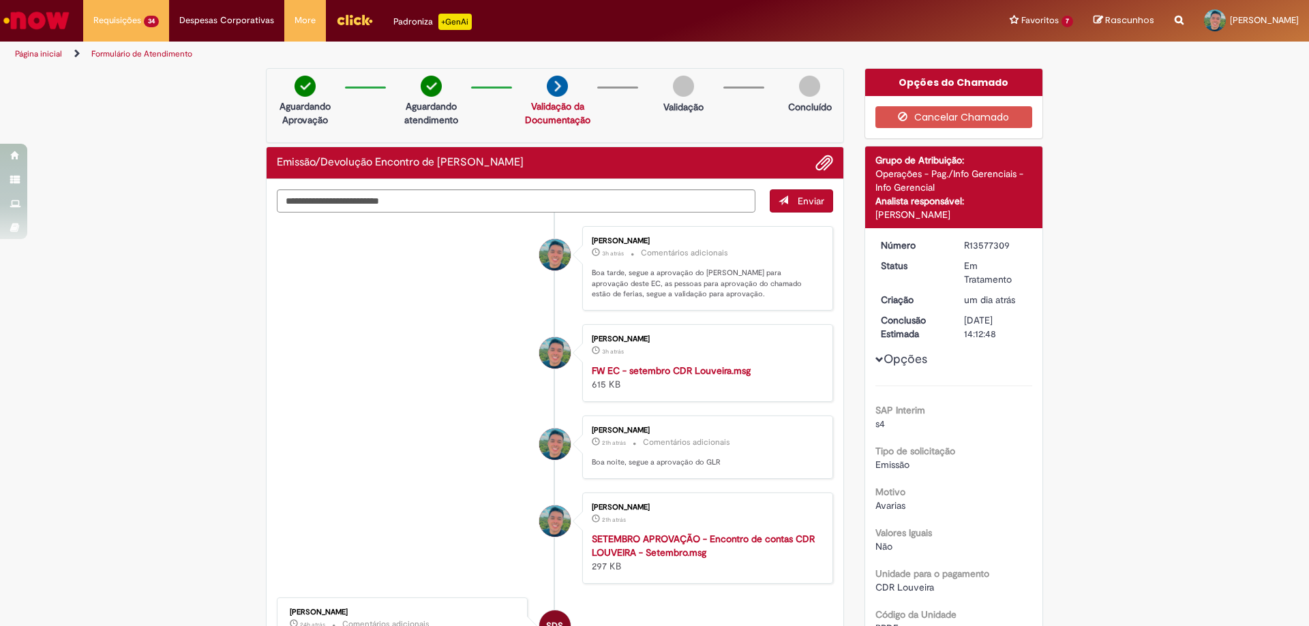
click at [824, 85] on div "Concluído" at bounding box center [809, 98] width 66 height 45
click at [816, 166] on span "Adicionar anexos" at bounding box center [824, 163] width 16 height 16
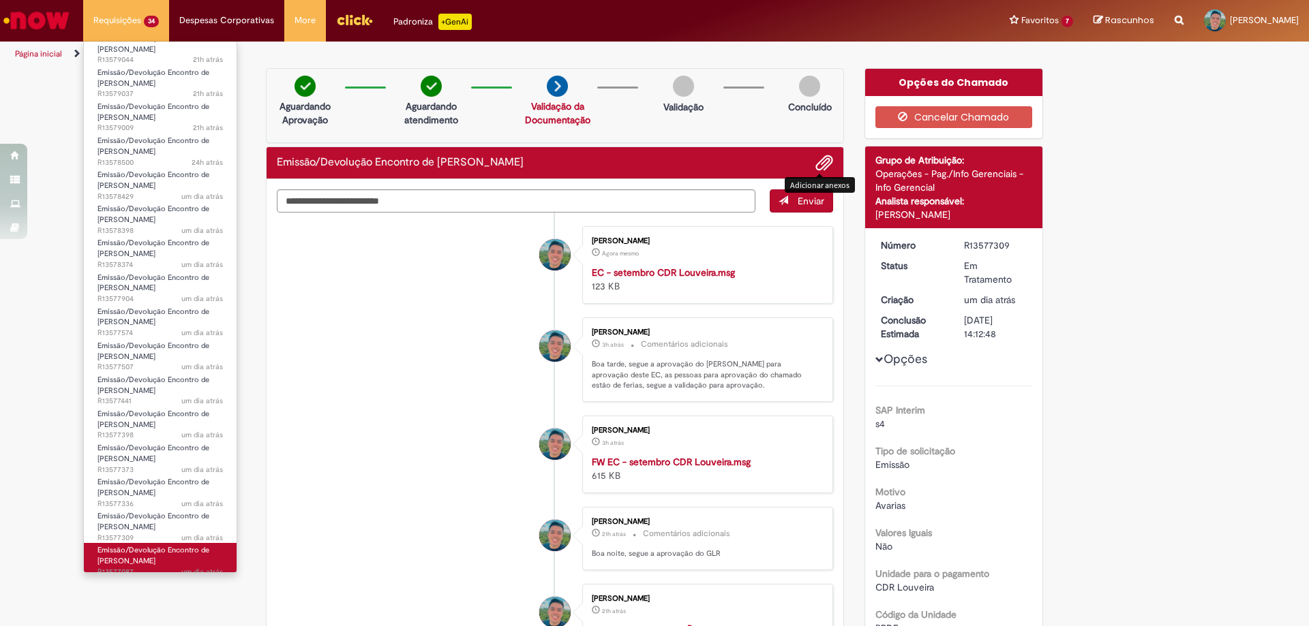
click at [147, 555] on span "Emissão/Devolução Encontro de [PERSON_NAME]" at bounding box center [153, 555] width 112 height 21
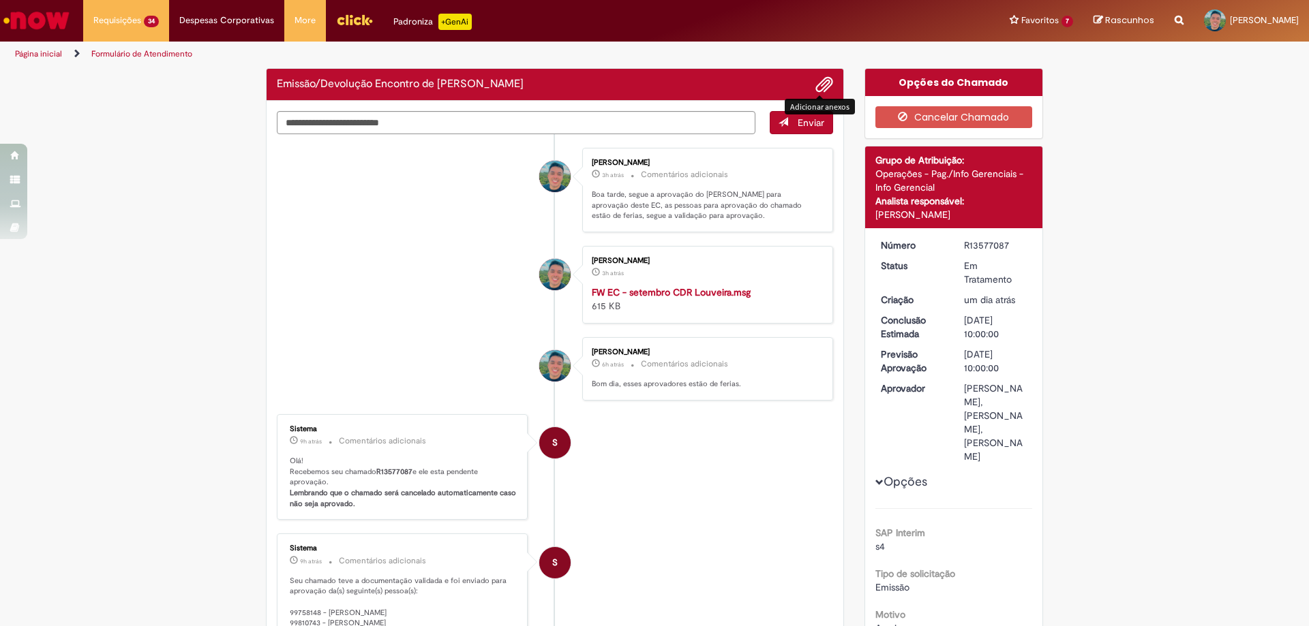
click at [816, 91] on span "Adicionar anexos" at bounding box center [824, 85] width 16 height 16
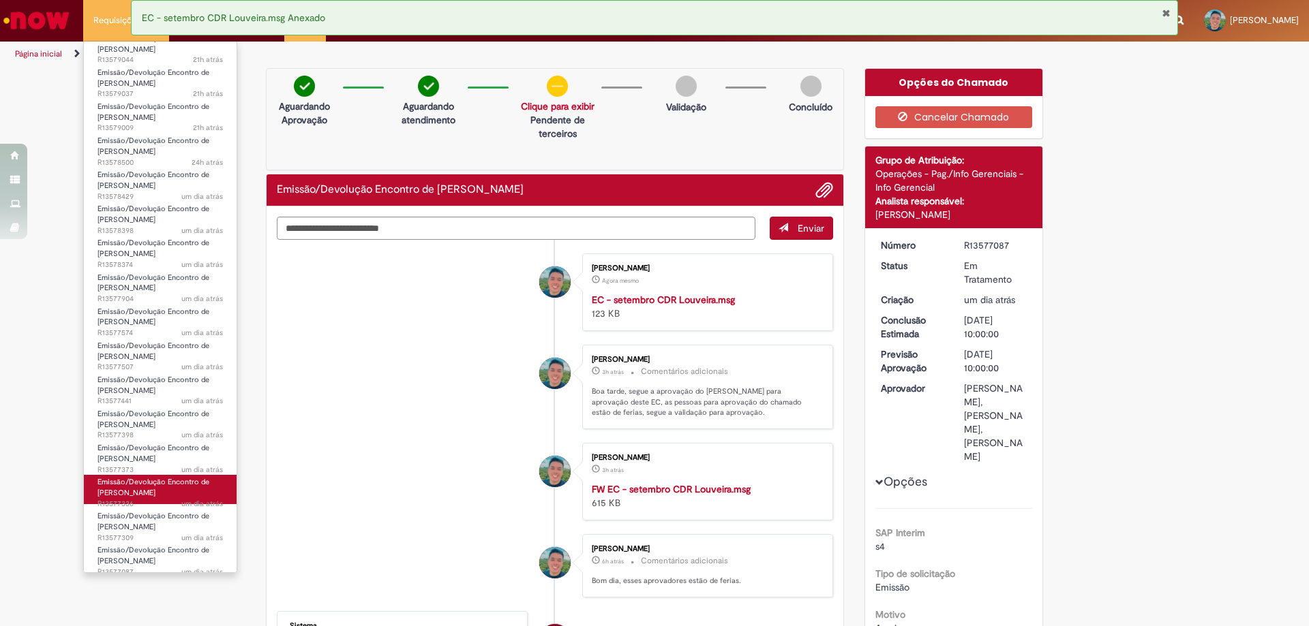
scroll to position [136, 0]
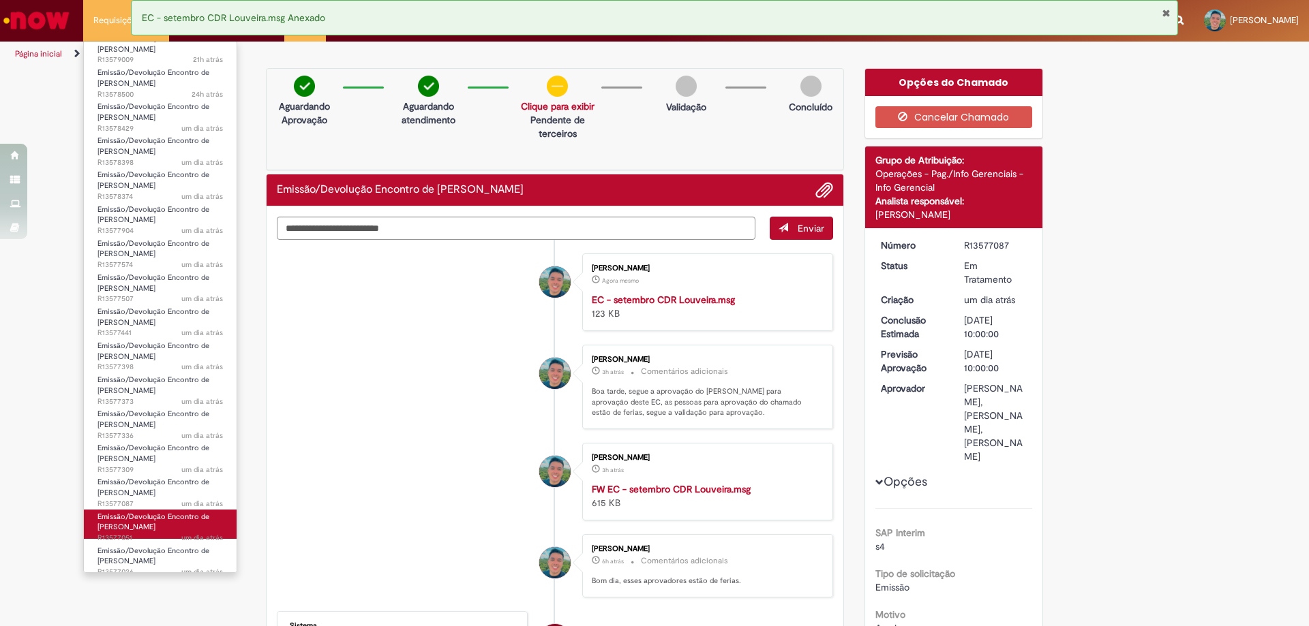
click at [151, 527] on span "Emissão/Devolução Encontro de [PERSON_NAME]" at bounding box center [153, 522] width 112 height 21
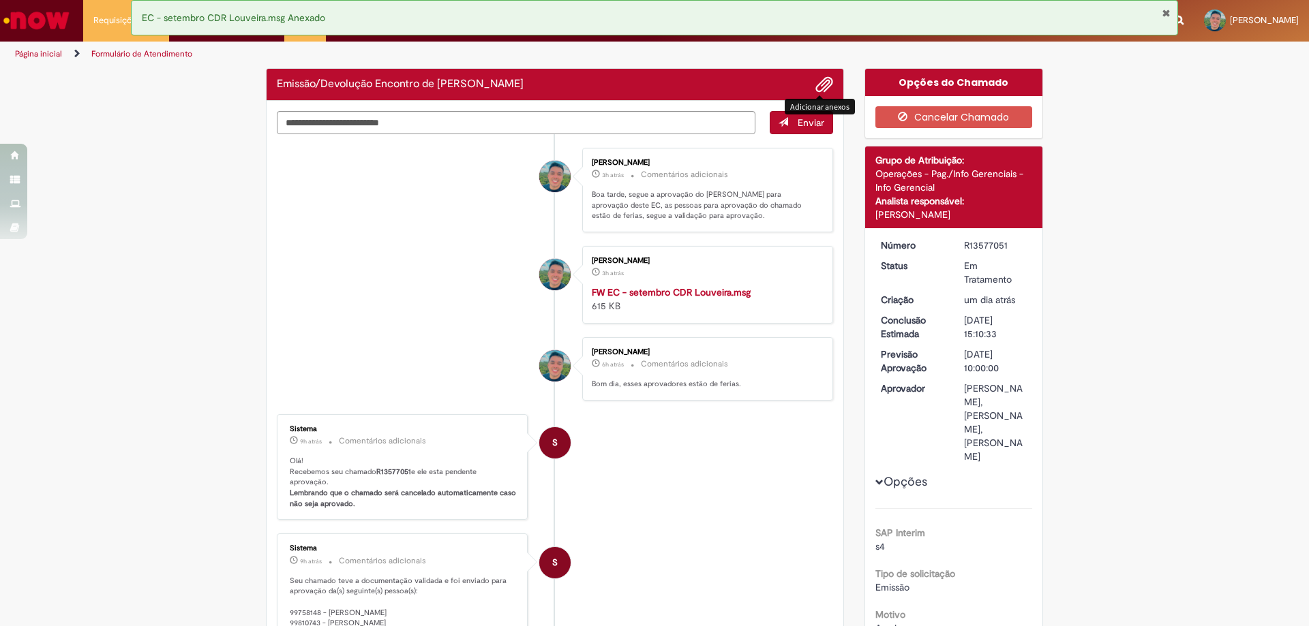
click at [819, 84] on span "Adicionar anexos" at bounding box center [824, 85] width 16 height 16
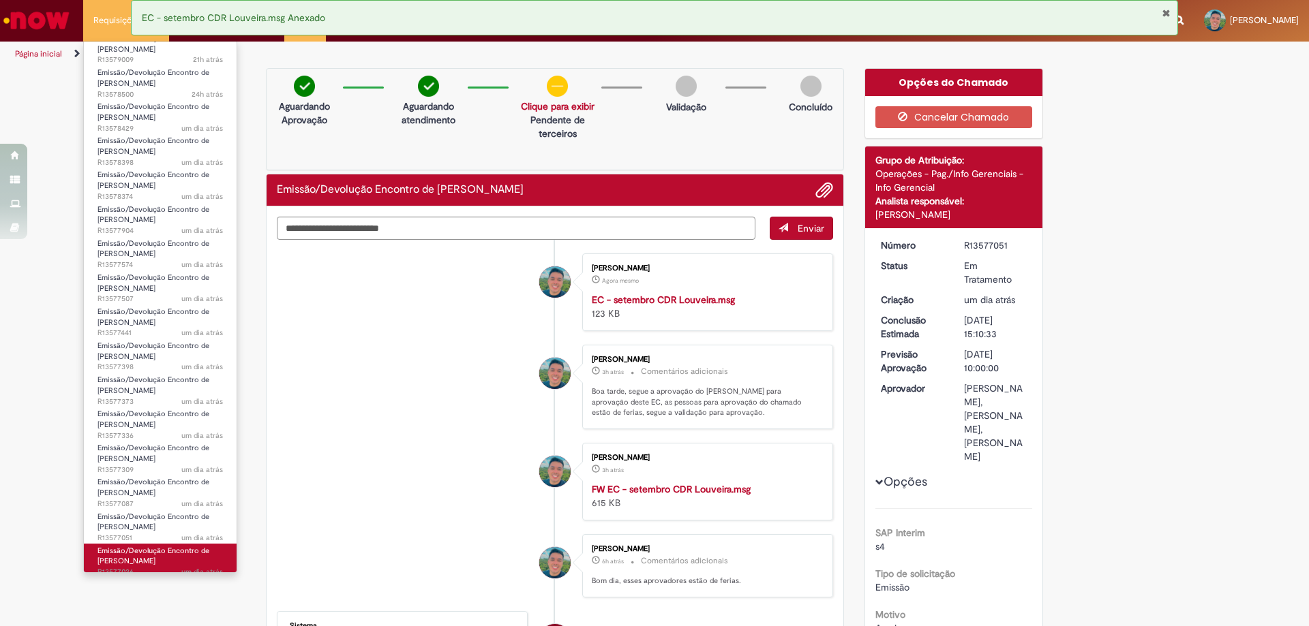
scroll to position [273, 0]
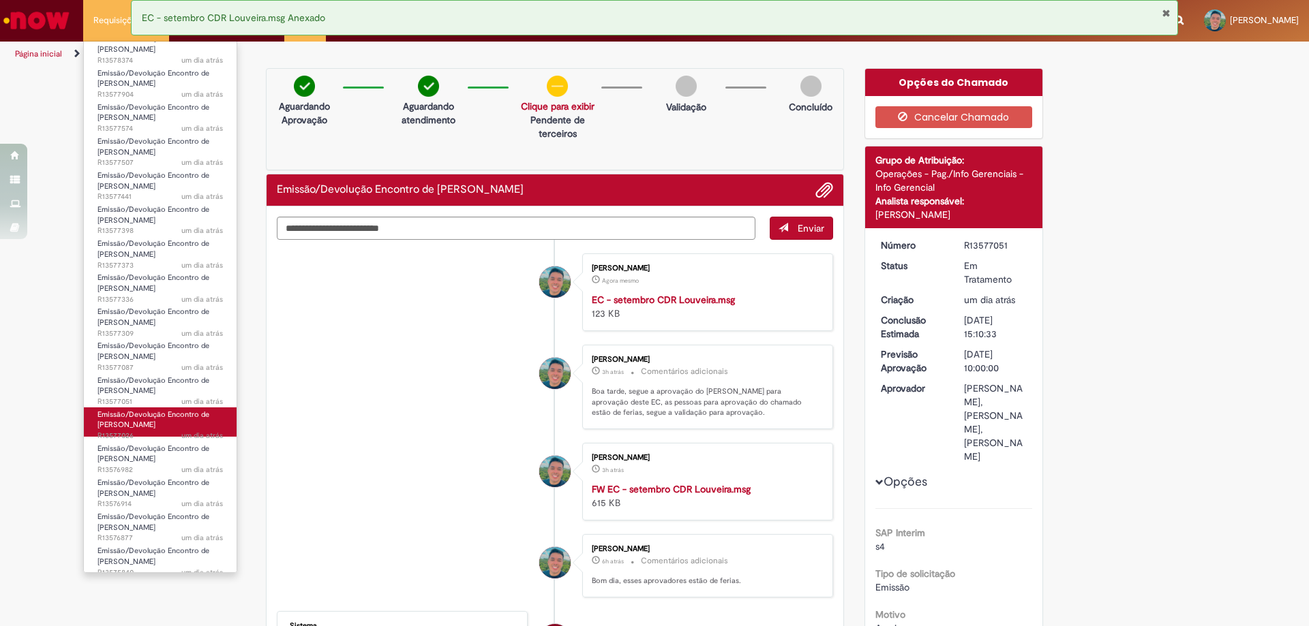
click at [164, 426] on link "Emissão/Devolução Encontro de Contas Fornecedor um dia atrás um dia atrás R1357…" at bounding box center [160, 422] width 153 height 29
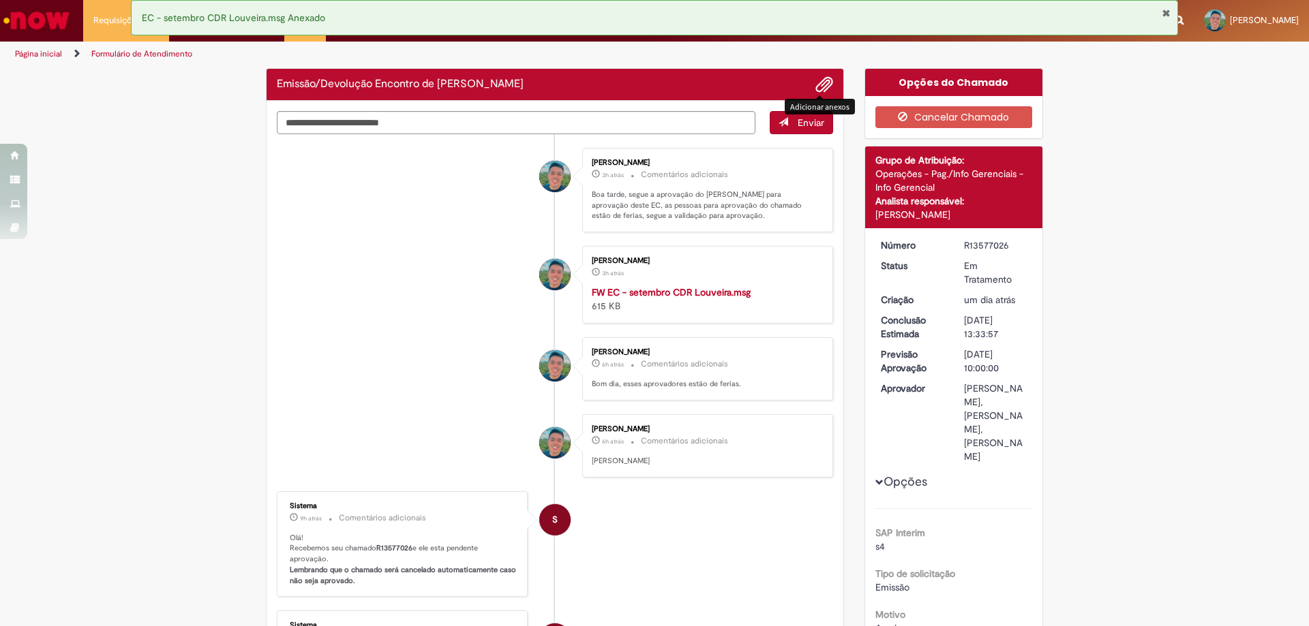
click at [818, 85] on span "Adicionar anexos" at bounding box center [824, 85] width 16 height 16
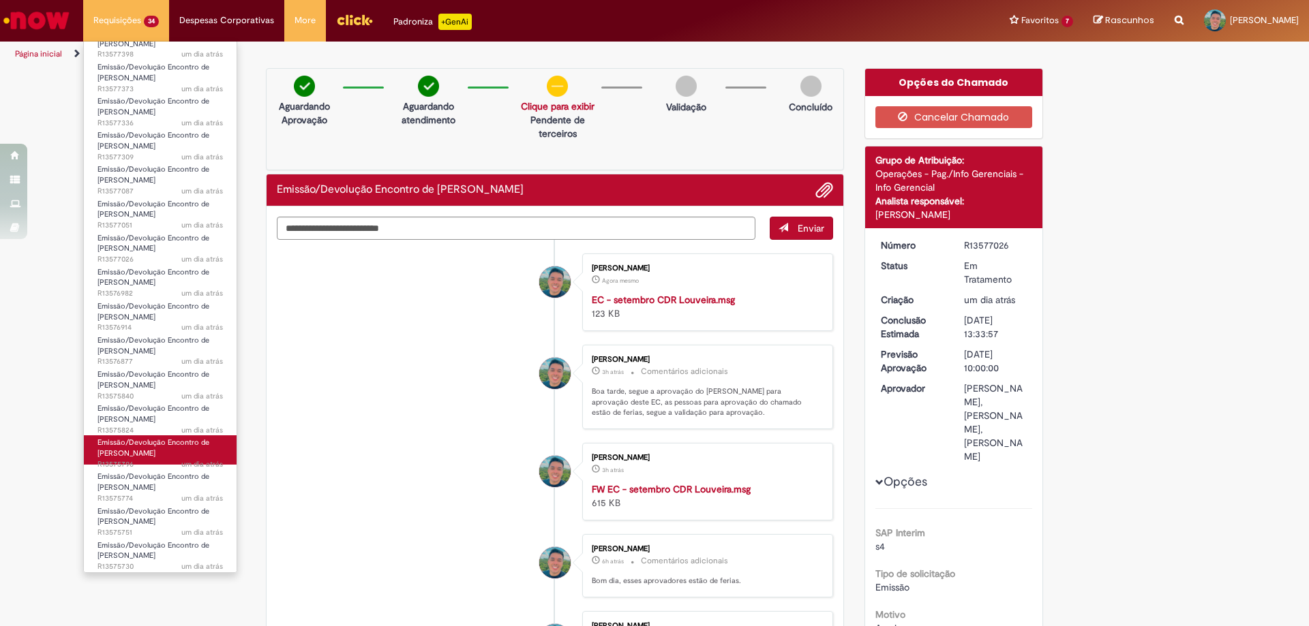
scroll to position [381, 0]
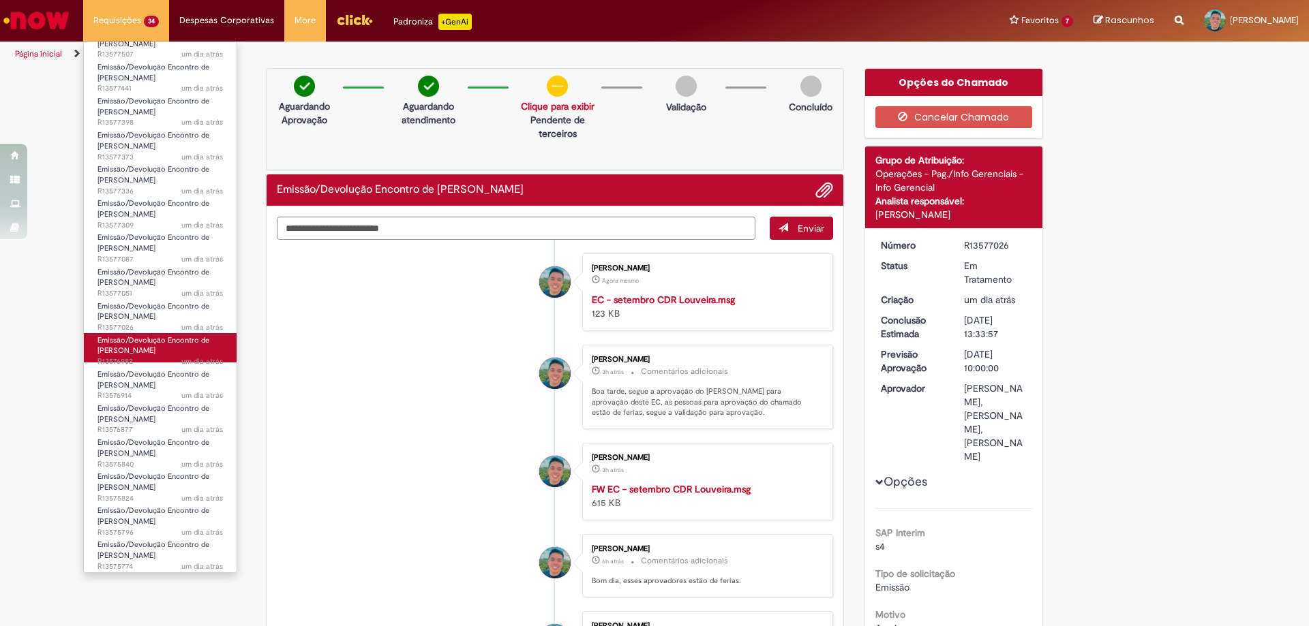
click at [148, 353] on span "Emissão/Devolução Encontro de [PERSON_NAME]" at bounding box center [153, 345] width 112 height 21
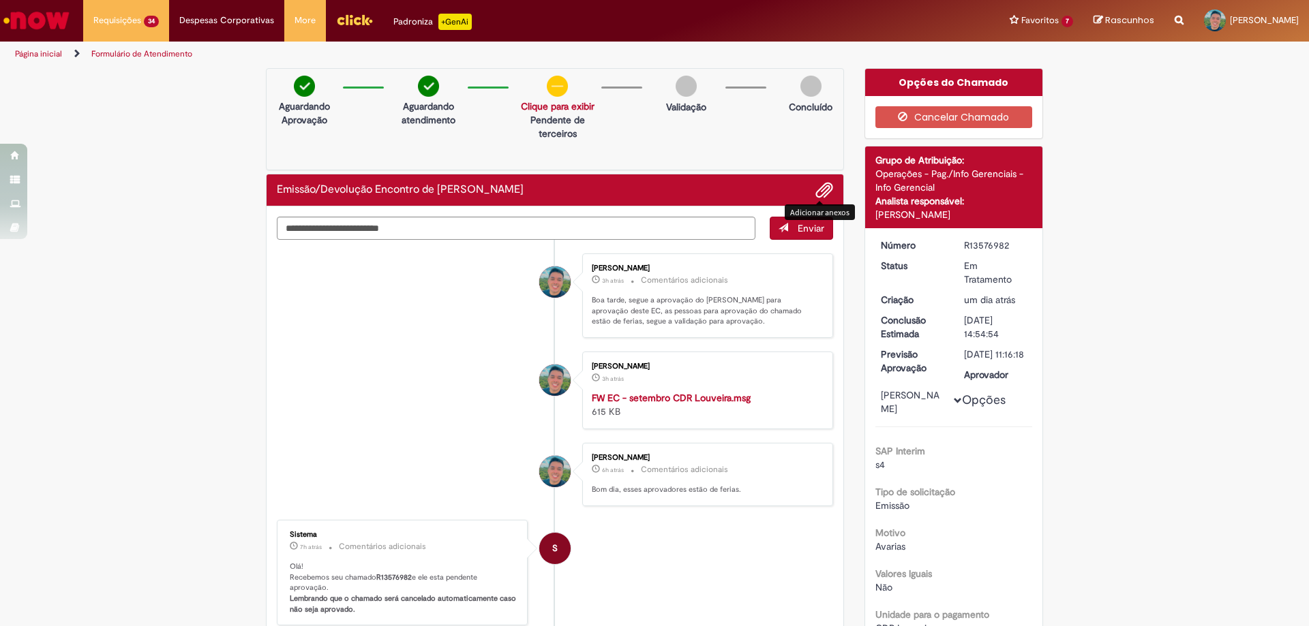
click at [820, 190] on span "Adicionar anexos" at bounding box center [824, 191] width 16 height 16
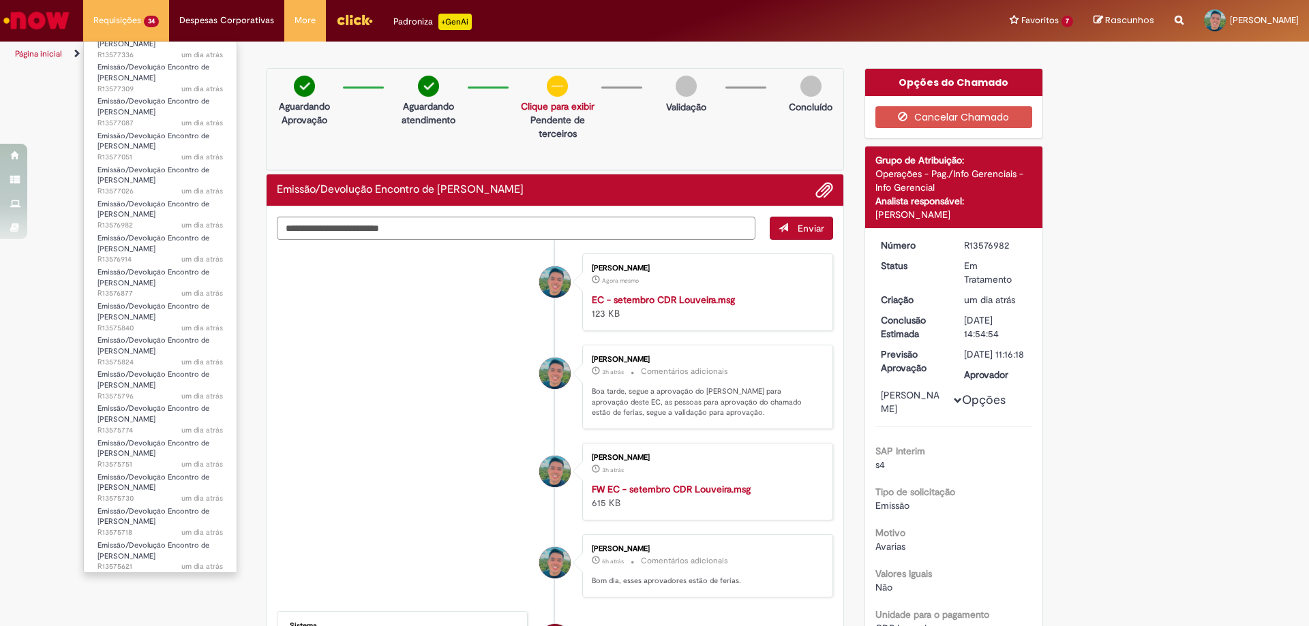
scroll to position [654, 0]
click at [151, 114] on span "Emissão/Devolução Encontro de [PERSON_NAME]" at bounding box center [153, 107] width 112 height 21
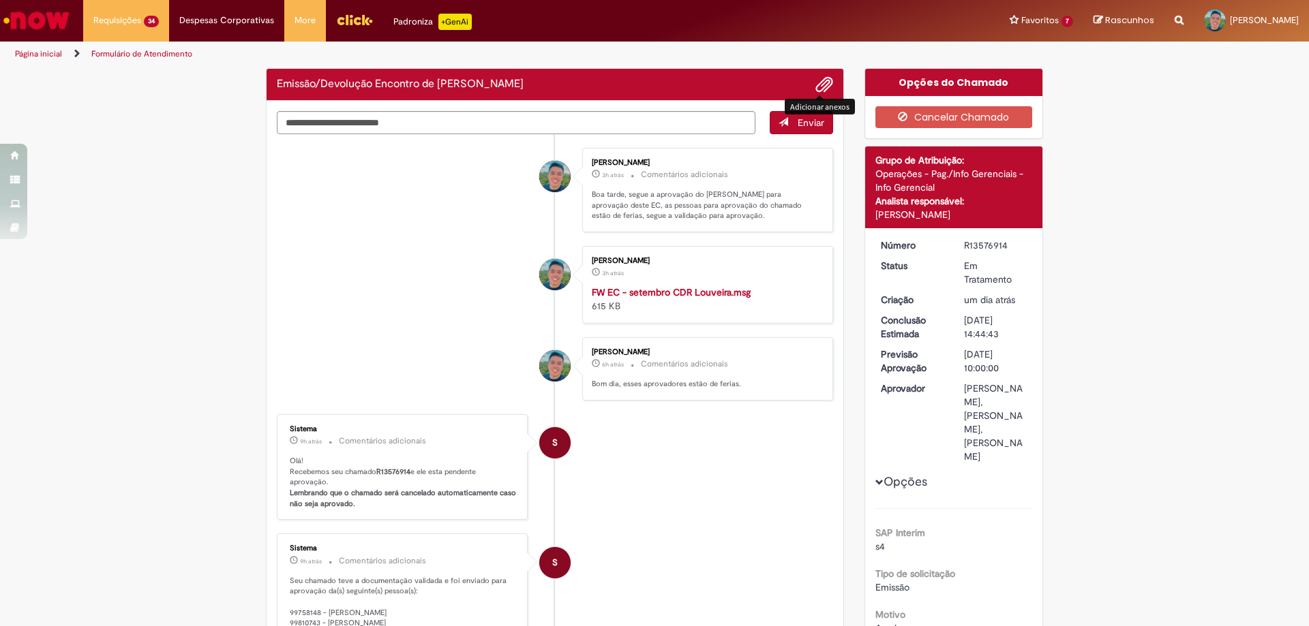
click at [821, 80] on span "Adicionar anexos" at bounding box center [824, 85] width 16 height 16
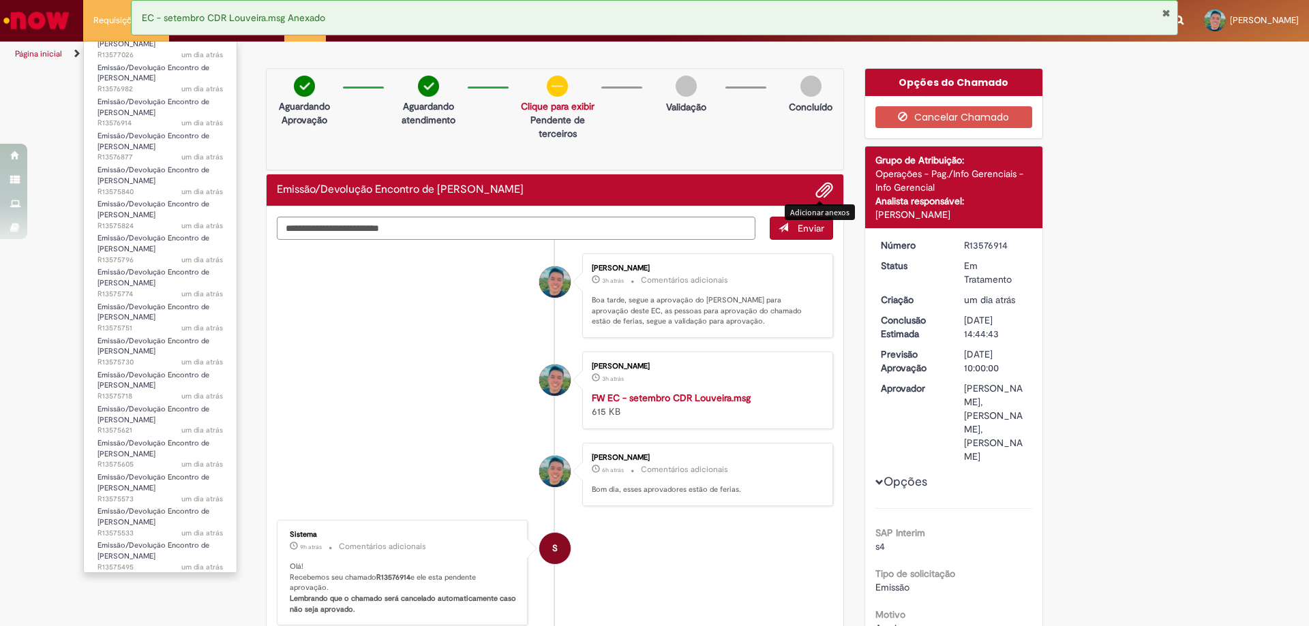
click at [109, 27] on li "Requisições 34 Exibir Todas as Solicitações Emissão/Devolução Encontro de Conta…" at bounding box center [126, 20] width 86 height 41
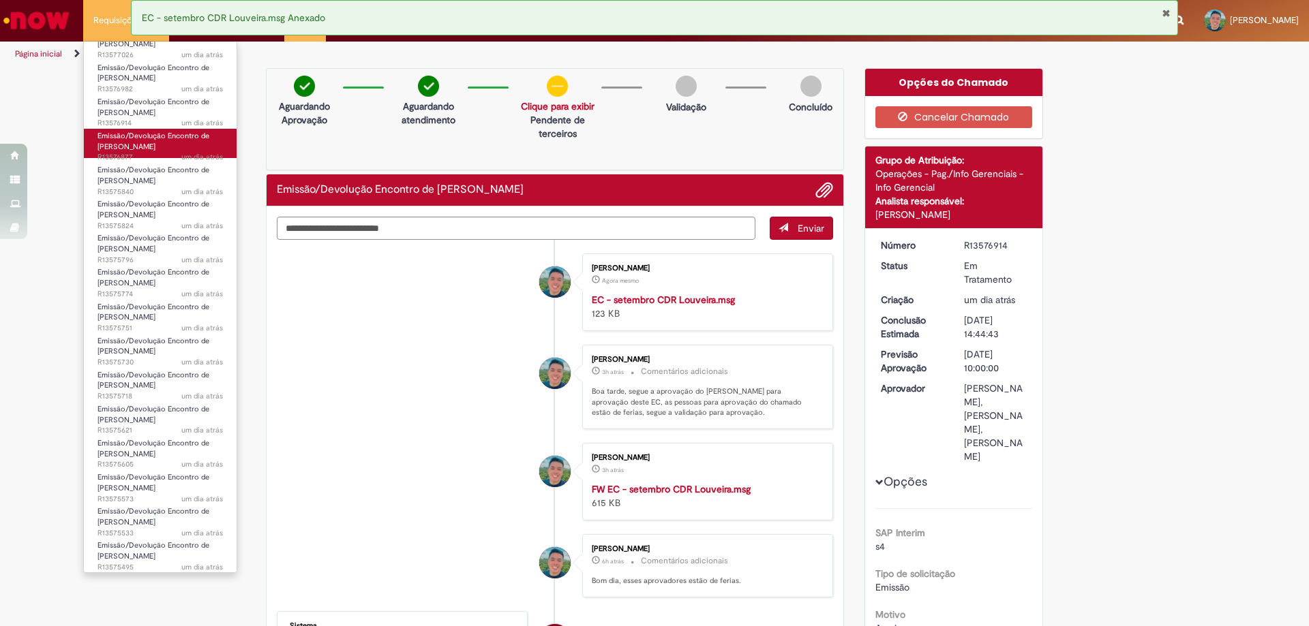
click at [168, 147] on link "Emissão/Devolução Encontro de Contas Fornecedor um dia atrás um dia atrás R1357…" at bounding box center [160, 143] width 153 height 29
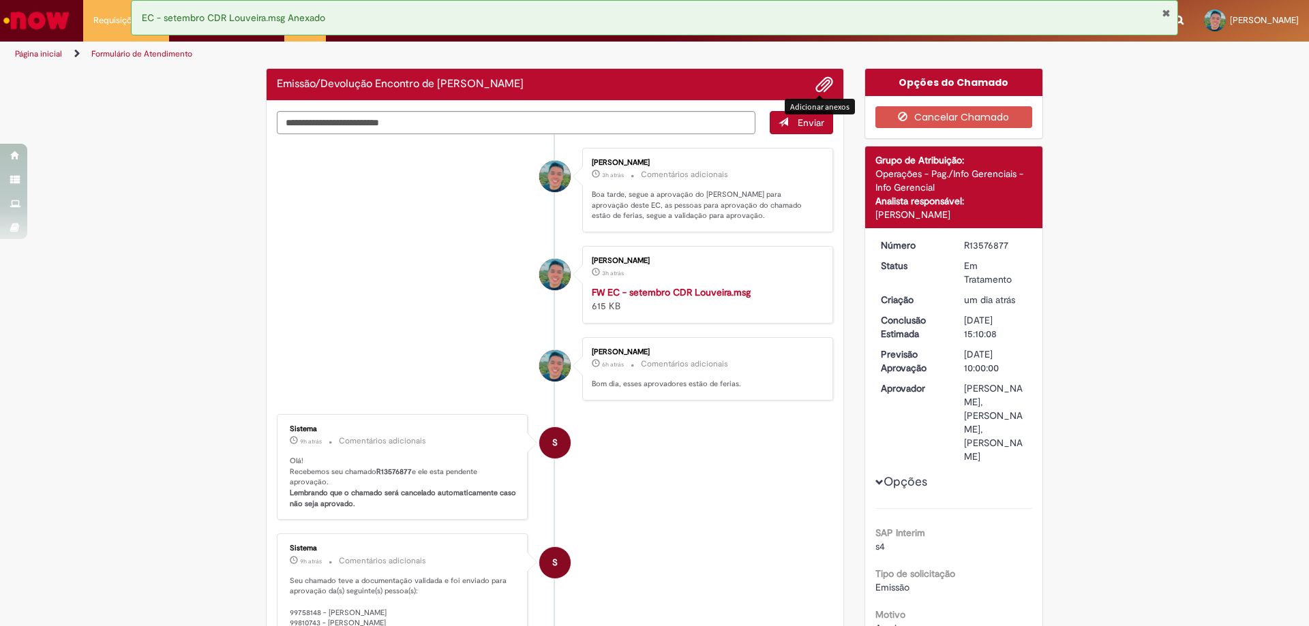
click at [823, 85] on span "Adicionar anexos" at bounding box center [824, 85] width 16 height 16
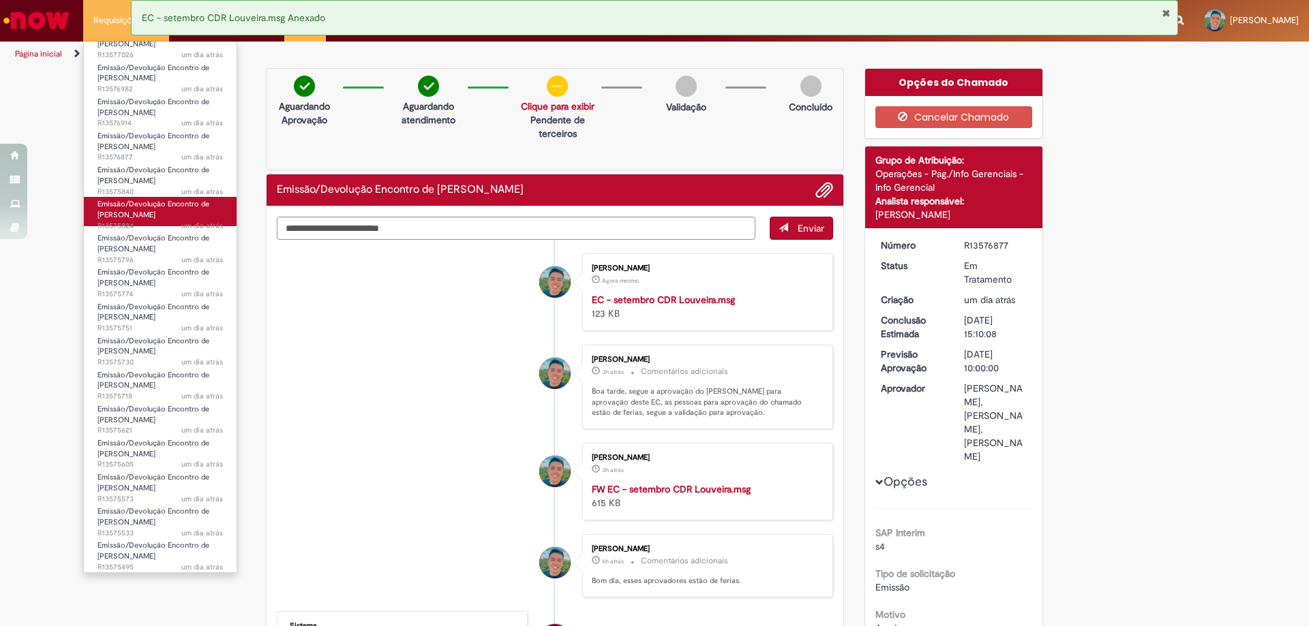
scroll to position [449, 0]
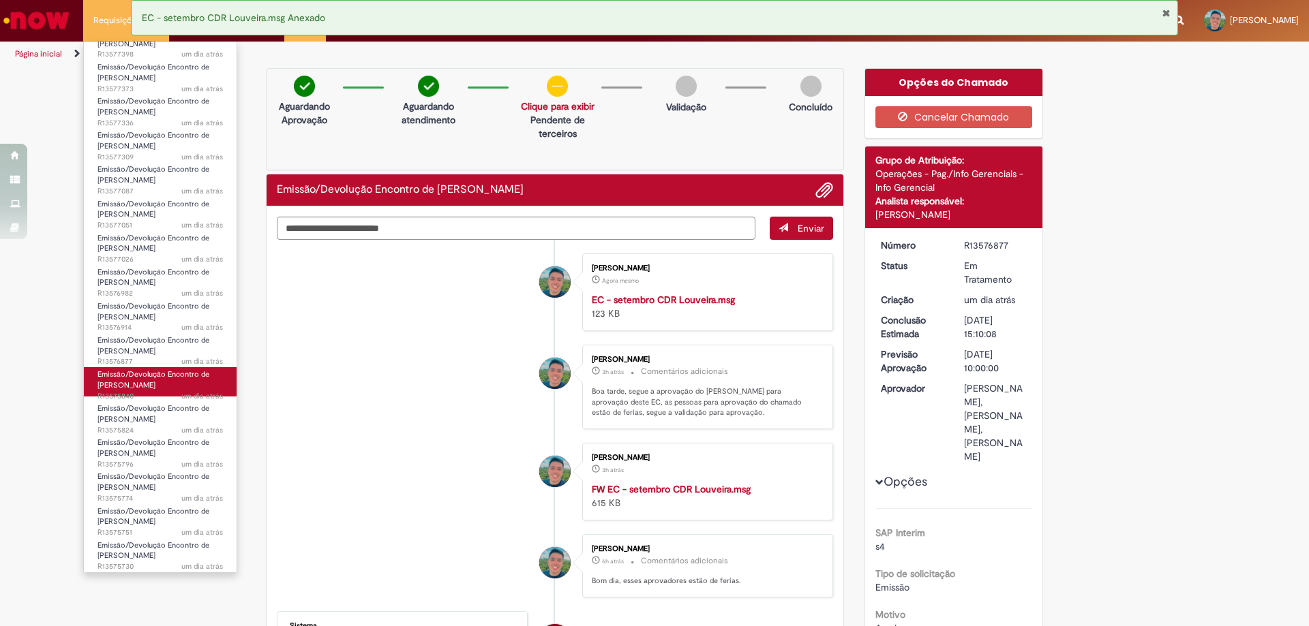
click at [148, 386] on span "Emissão/Devolução Encontro de [PERSON_NAME]" at bounding box center [153, 379] width 112 height 21
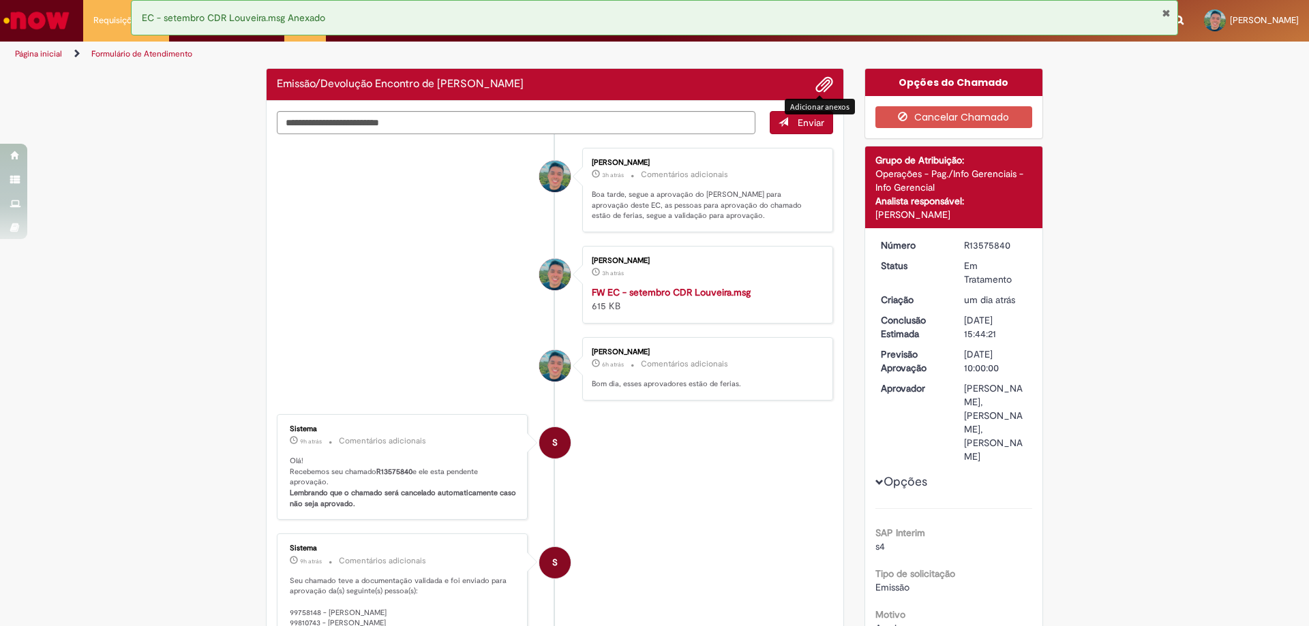
click at [819, 88] on span "Adicionar anexos" at bounding box center [824, 85] width 16 height 16
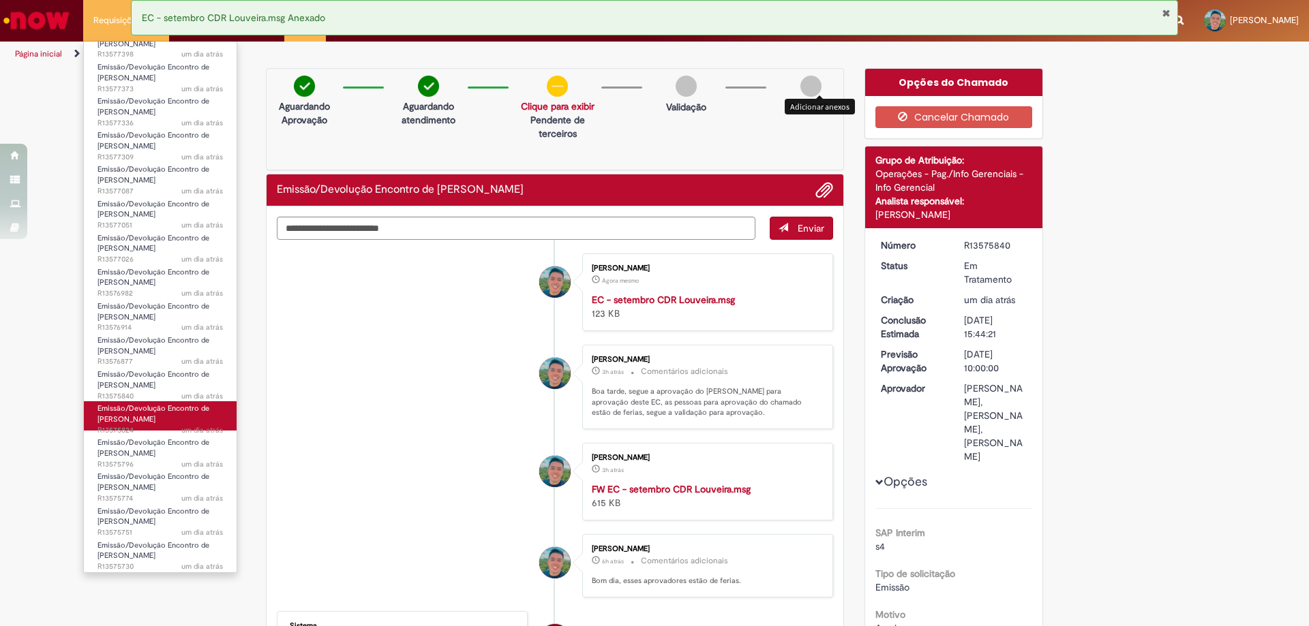
click at [115, 426] on span "um dia atrás um dia atrás R13575824" at bounding box center [159, 430] width 125 height 11
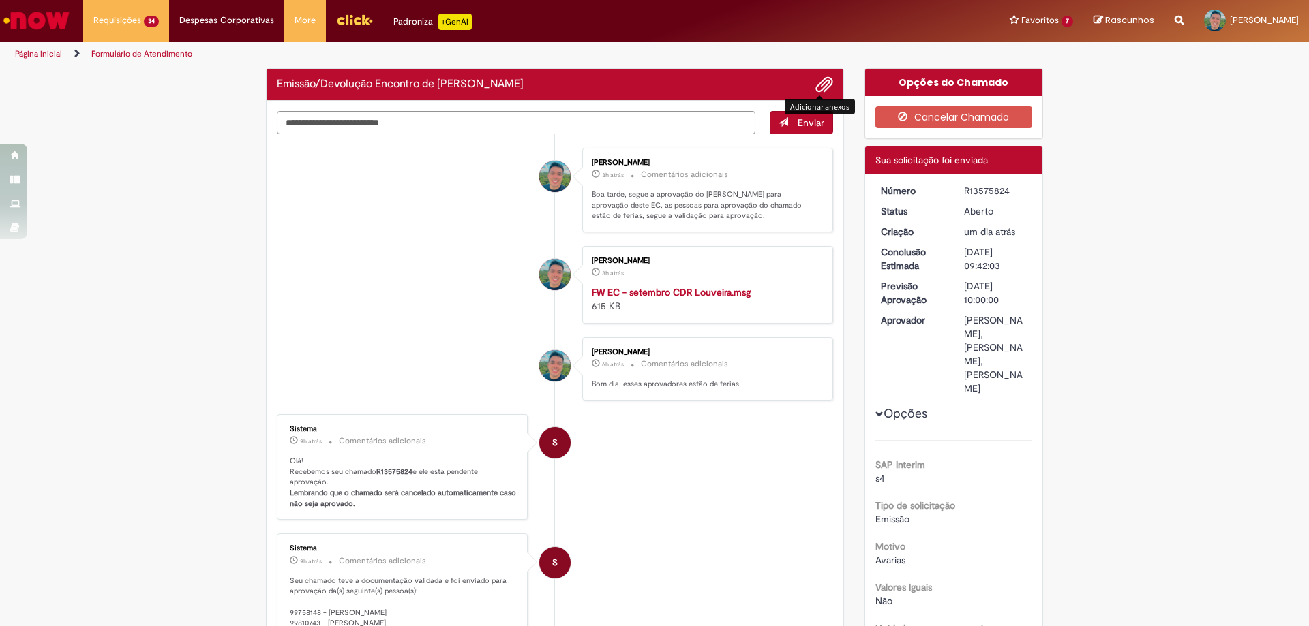
click at [816, 81] on span "Adicionar anexos" at bounding box center [824, 85] width 16 height 16
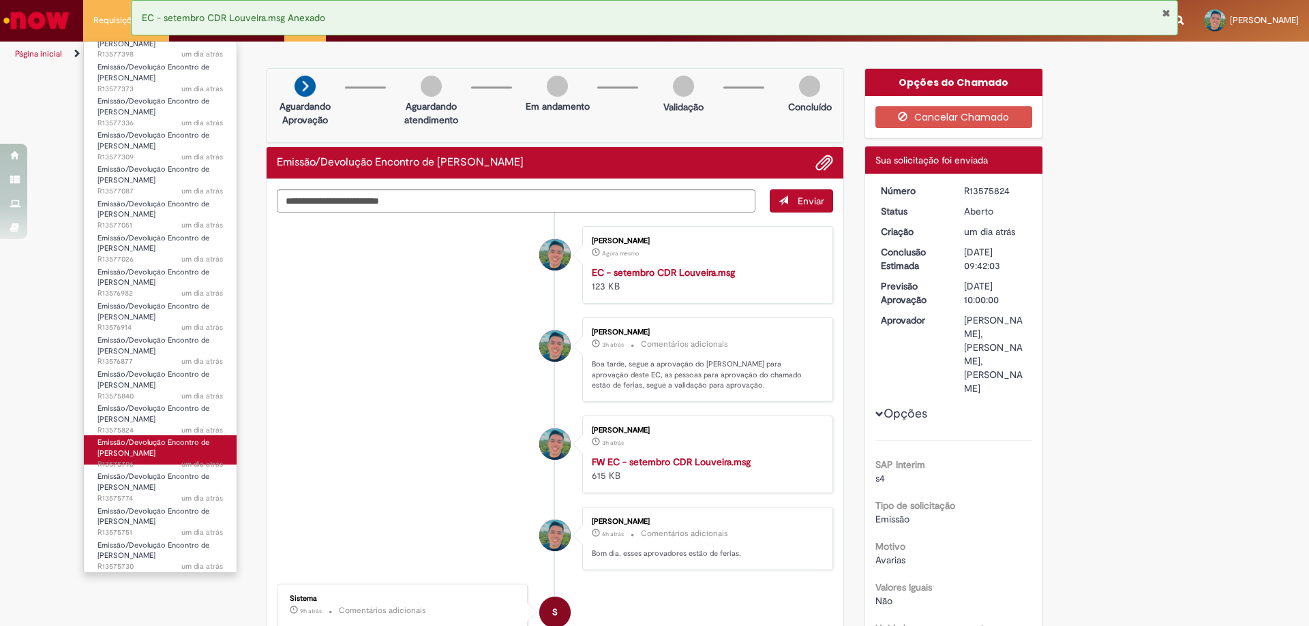
click at [144, 445] on span "Emissão/Devolução Encontro de [PERSON_NAME]" at bounding box center [153, 448] width 112 height 21
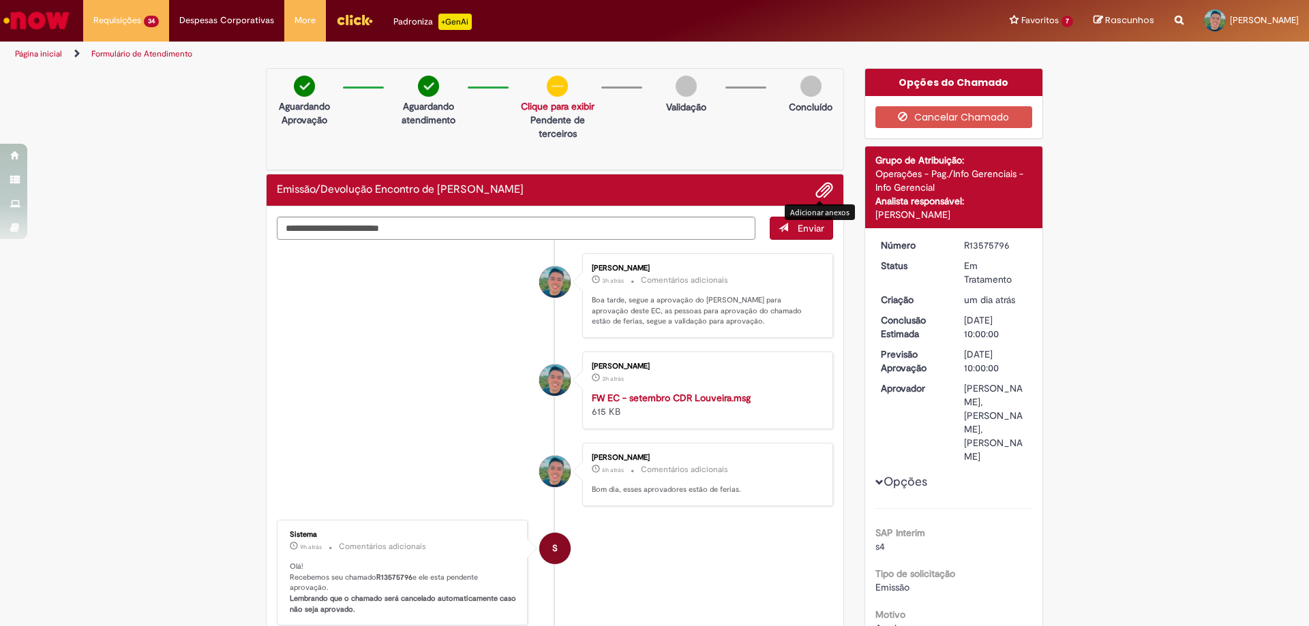
click at [823, 183] on span "Adicionar anexos" at bounding box center [824, 191] width 16 height 16
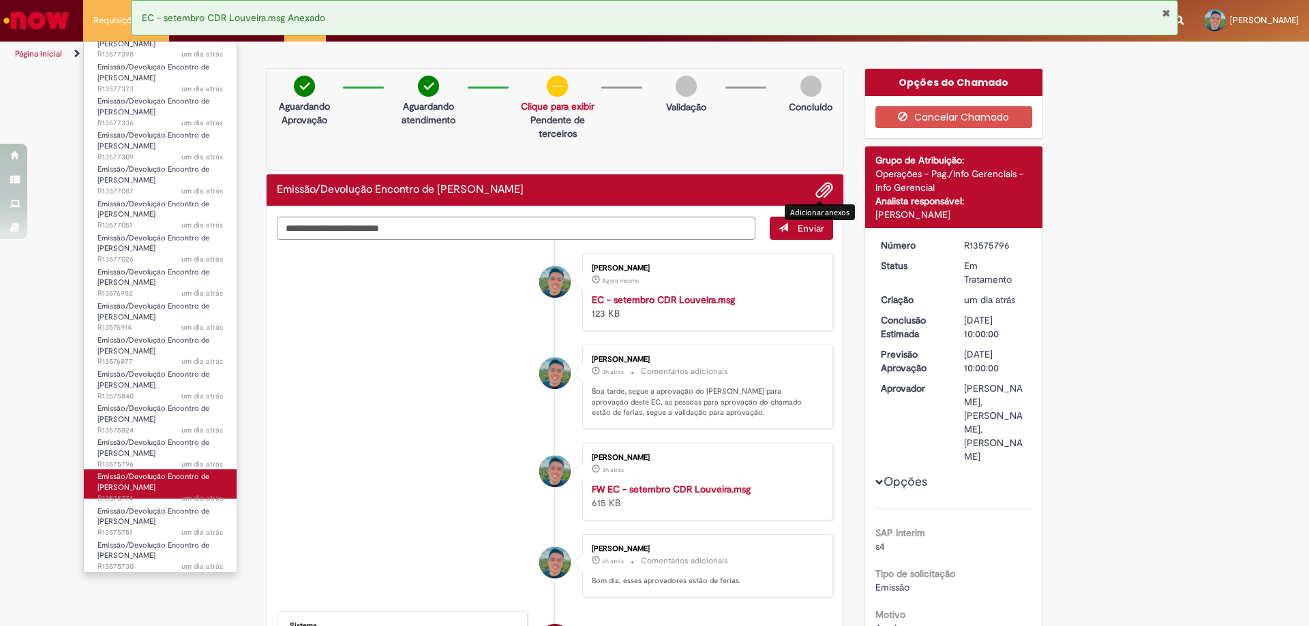
click at [129, 485] on span "Emissão/Devolução Encontro de [PERSON_NAME]" at bounding box center [153, 482] width 112 height 21
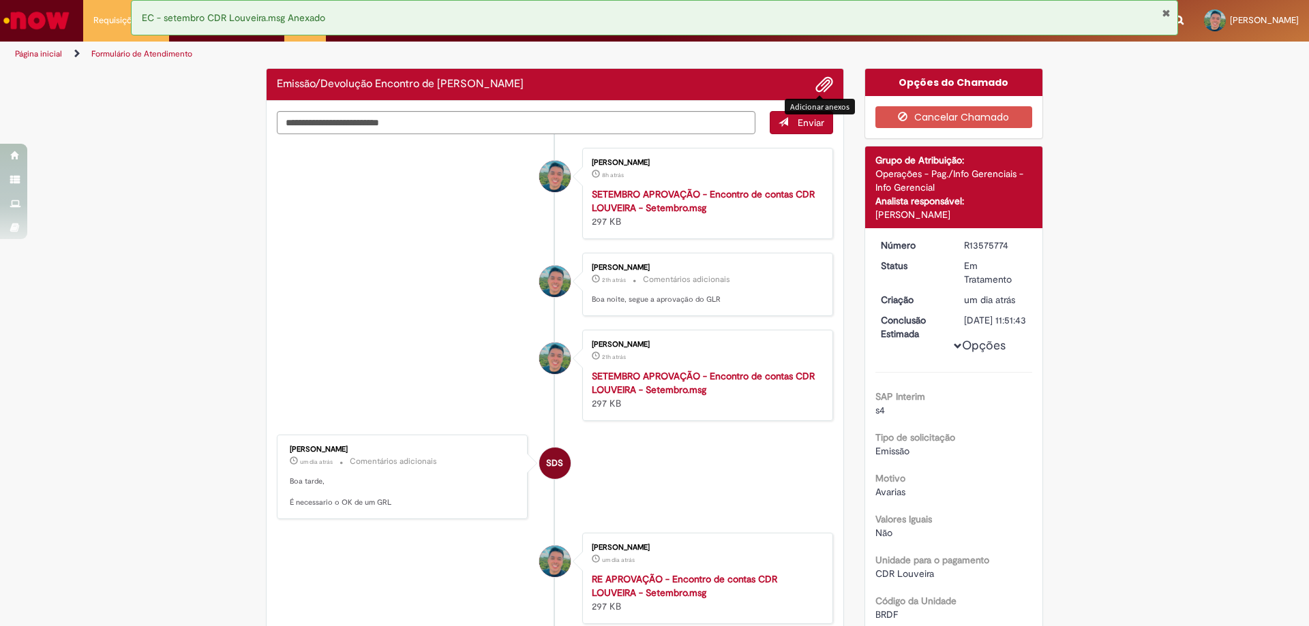
click at [816, 84] on span "Adicionar anexos" at bounding box center [824, 85] width 16 height 16
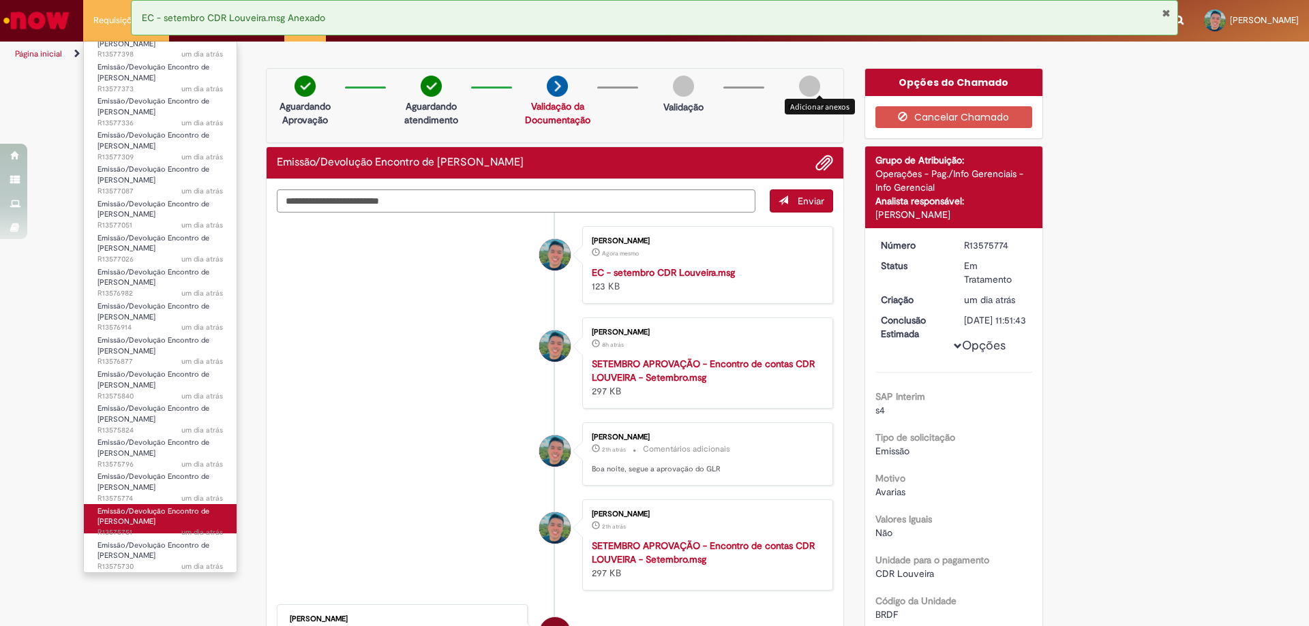
click at [142, 521] on span "Emissão/Devolução Encontro de [PERSON_NAME]" at bounding box center [153, 516] width 112 height 21
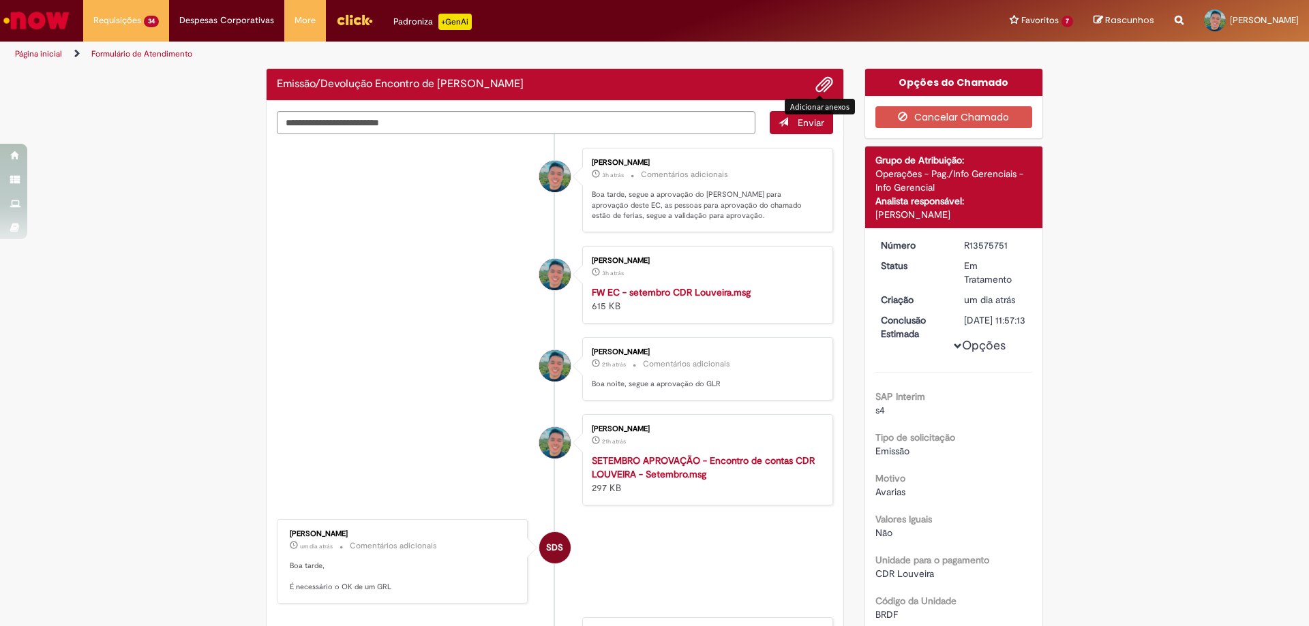
click at [818, 88] on span "Adicionar anexos" at bounding box center [824, 85] width 16 height 16
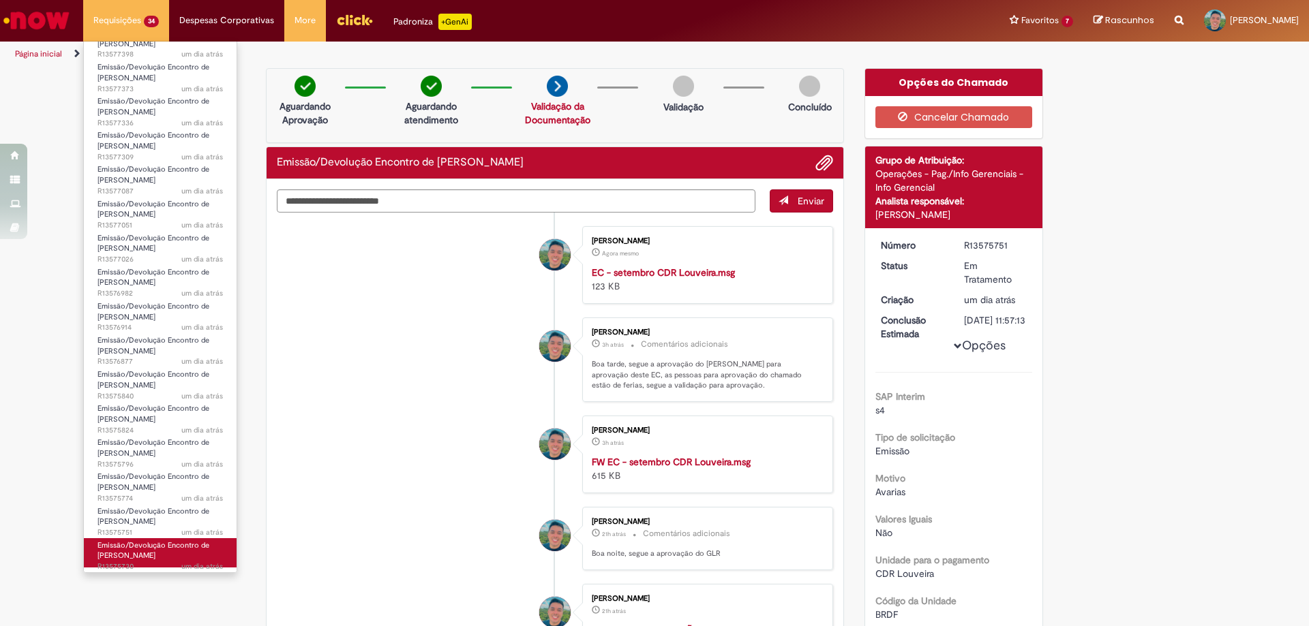
click at [133, 556] on span "Emissão/Devolução Encontro de [PERSON_NAME]" at bounding box center [153, 551] width 112 height 21
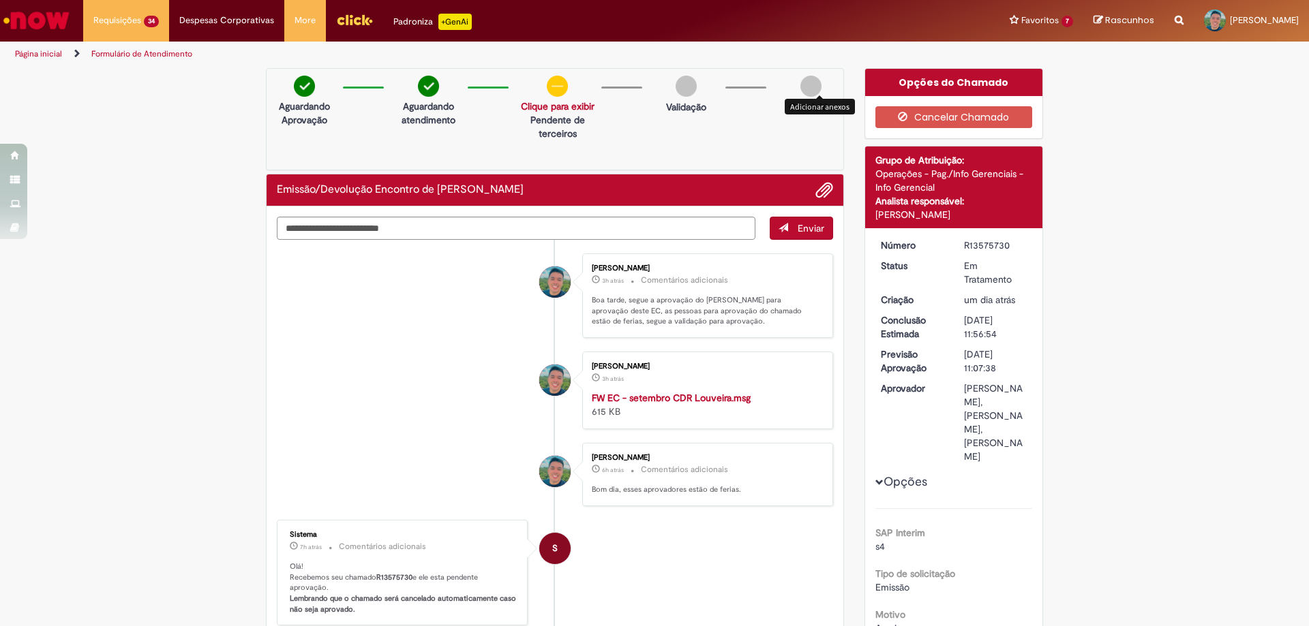
click at [819, 192] on span "Adicionar anexos" at bounding box center [824, 191] width 16 height 16
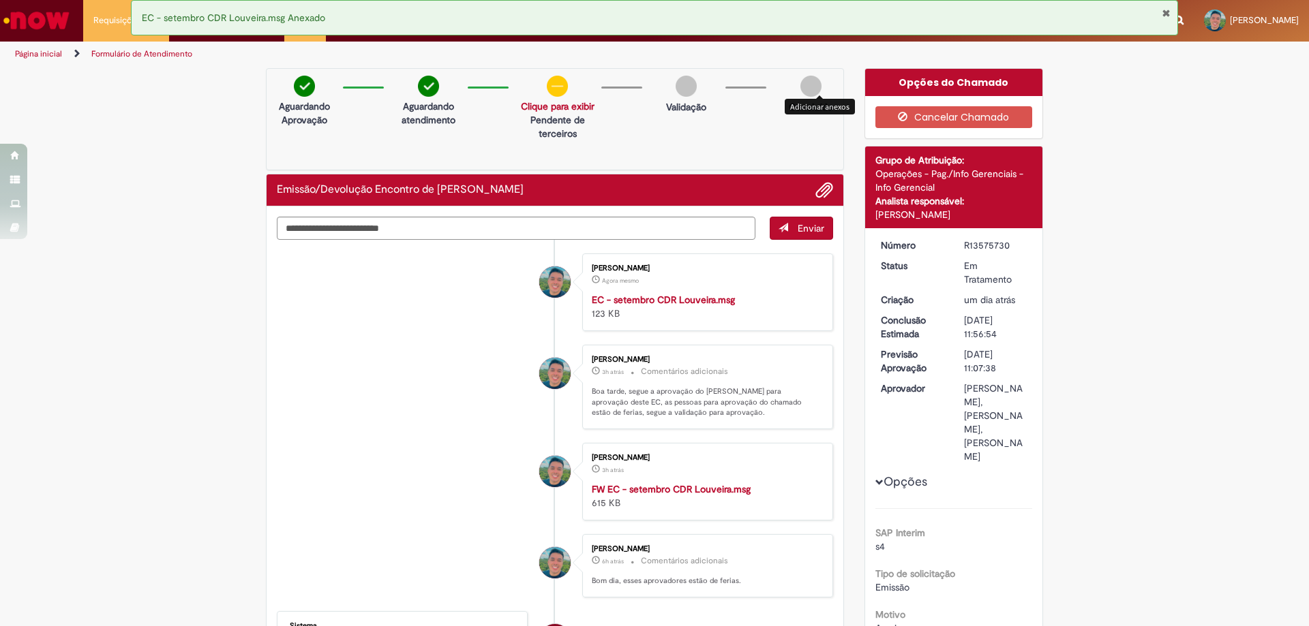
click at [132, 31] on div "EC - setembro CDR Louveira.msg Anexado" at bounding box center [654, 17] width 1047 height 35
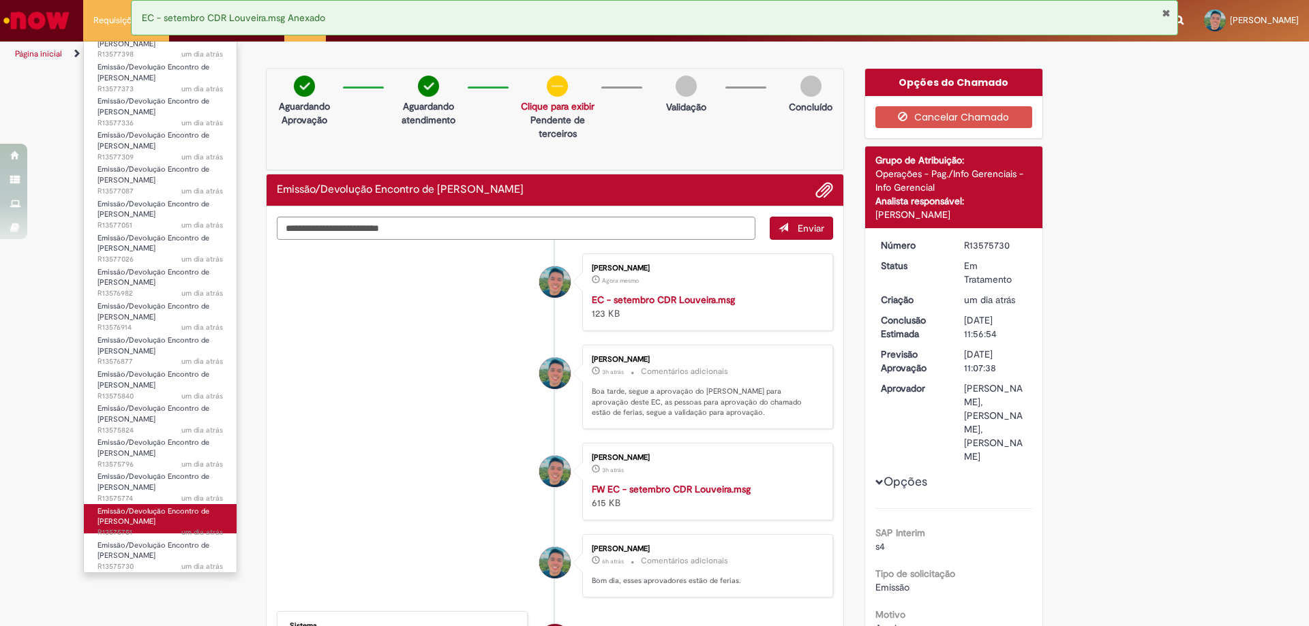
scroll to position [517, 0]
click at [134, 522] on span "Emissão/Devolução Encontro de [PERSON_NAME]" at bounding box center [153, 516] width 112 height 21
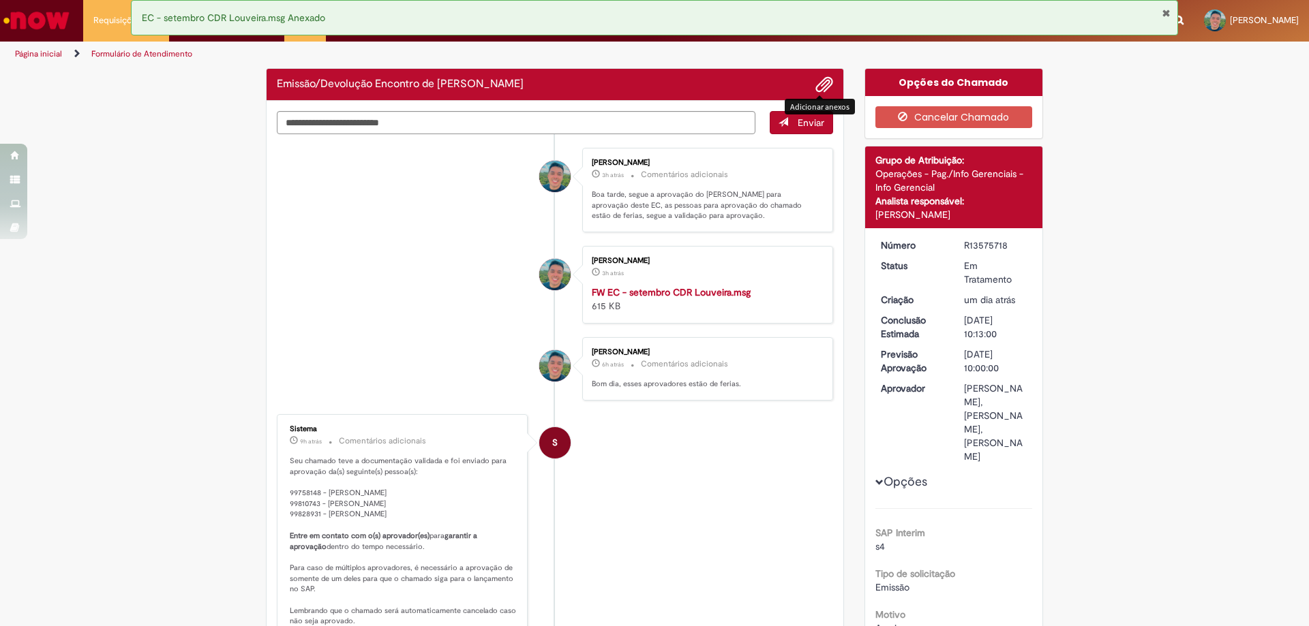
click at [821, 82] on span "Adicionar anexos" at bounding box center [824, 85] width 16 height 16
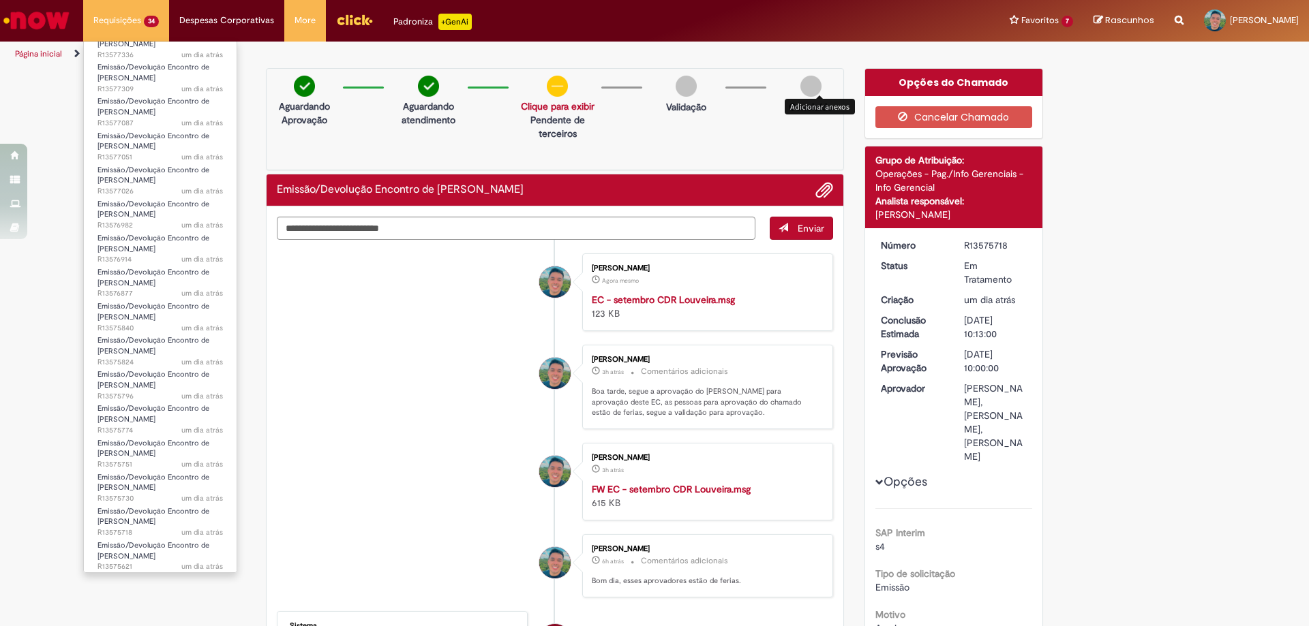
scroll to position [654, 0]
click at [145, 424] on span "Emissão/Devolução Encontro de [PERSON_NAME]" at bounding box center [153, 414] width 112 height 21
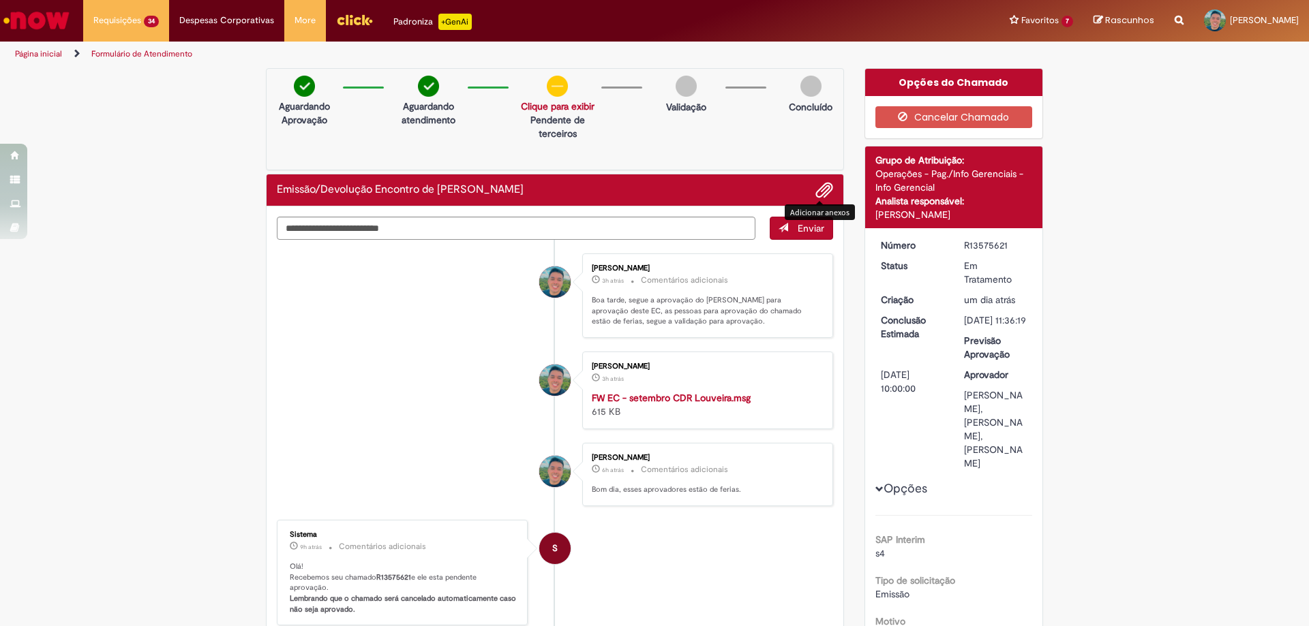
click at [820, 189] on span "Adicionar anexos" at bounding box center [824, 191] width 16 height 16
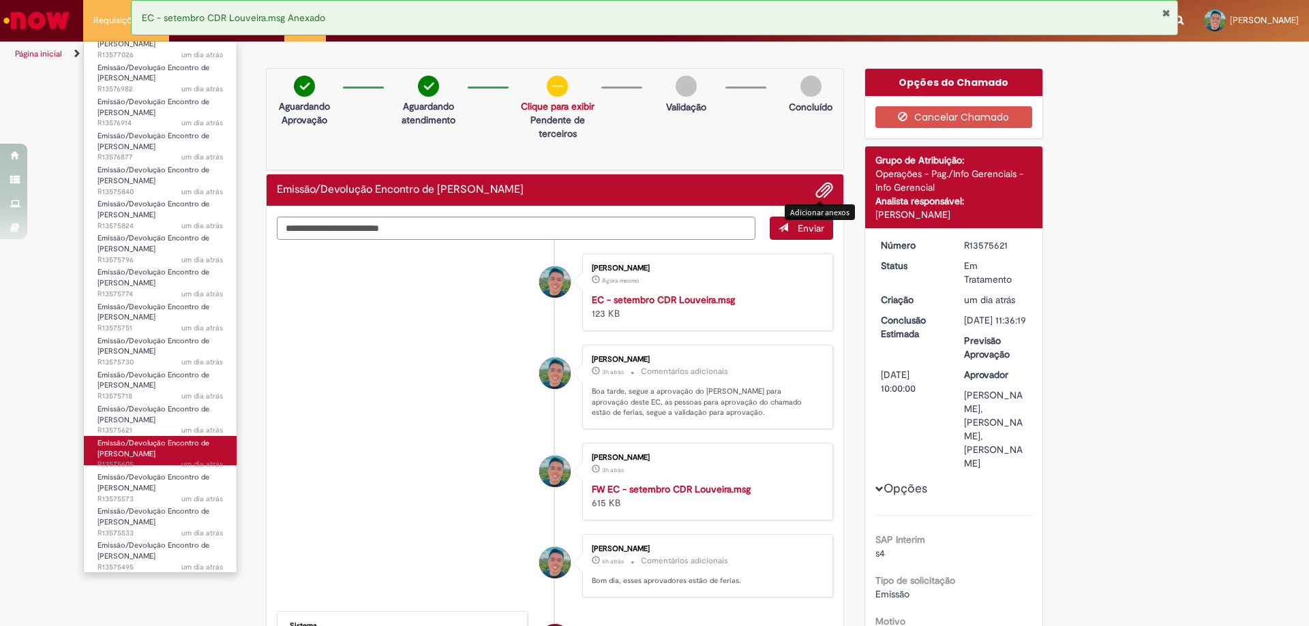
click at [130, 456] on span "Emissão/Devolução Encontro de [PERSON_NAME]" at bounding box center [153, 448] width 112 height 21
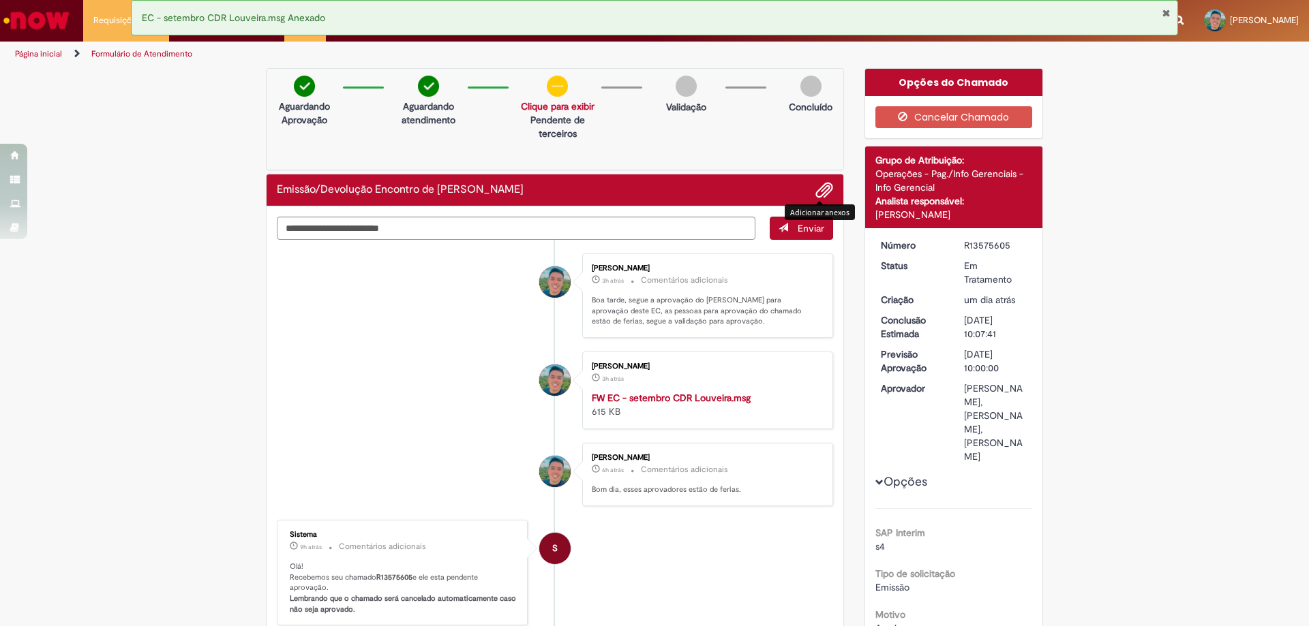
click at [827, 189] on button "Adicionar anexos" at bounding box center [824, 190] width 18 height 18
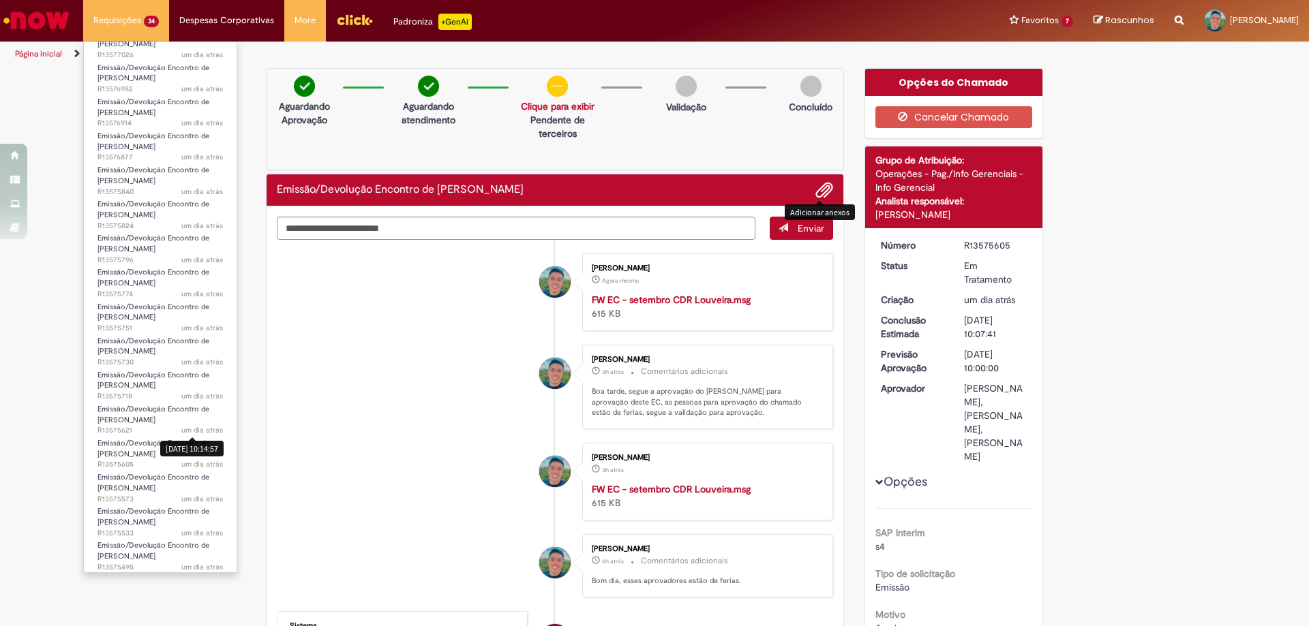
click at [157, 500] on li "Emissão/Devolução Encontro de Contas Fornecedor um dia atrás um dia atrás R1357…" at bounding box center [160, 517] width 153 height 34
click at [155, 496] on span "um dia atrás um dia atrás R13575573" at bounding box center [159, 499] width 125 height 11
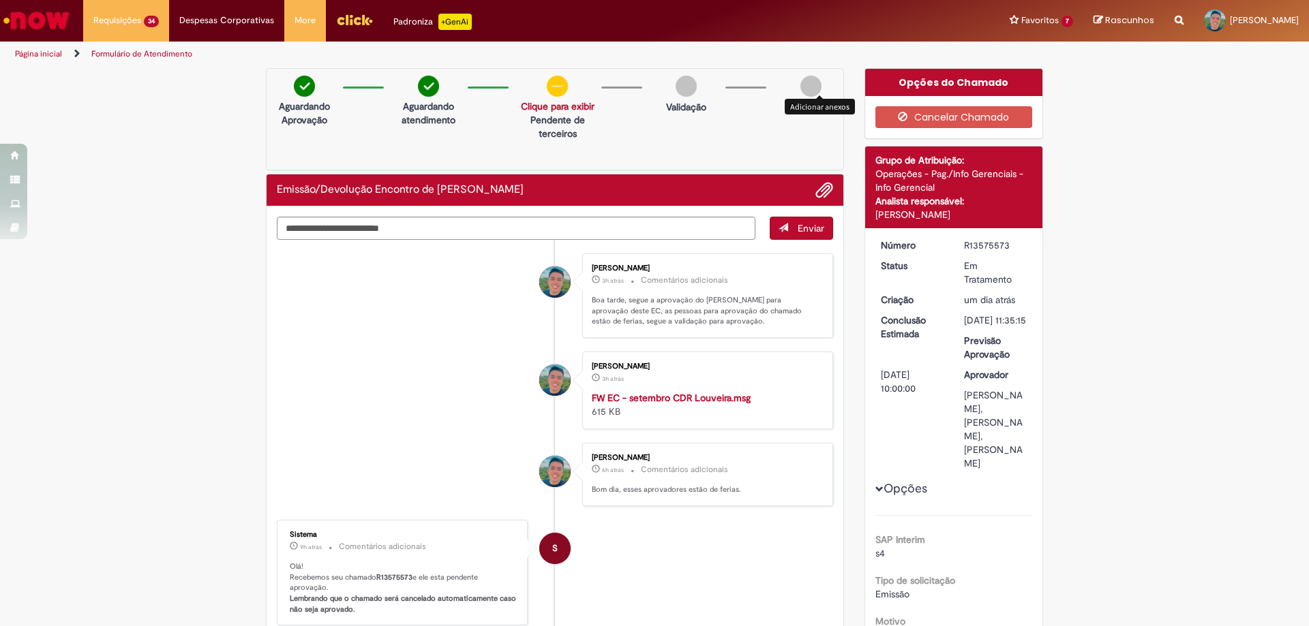
click at [822, 90] on div "Concluído" at bounding box center [810, 98] width 64 height 45
click at [825, 185] on span "Adicionar anexos" at bounding box center [824, 191] width 16 height 16
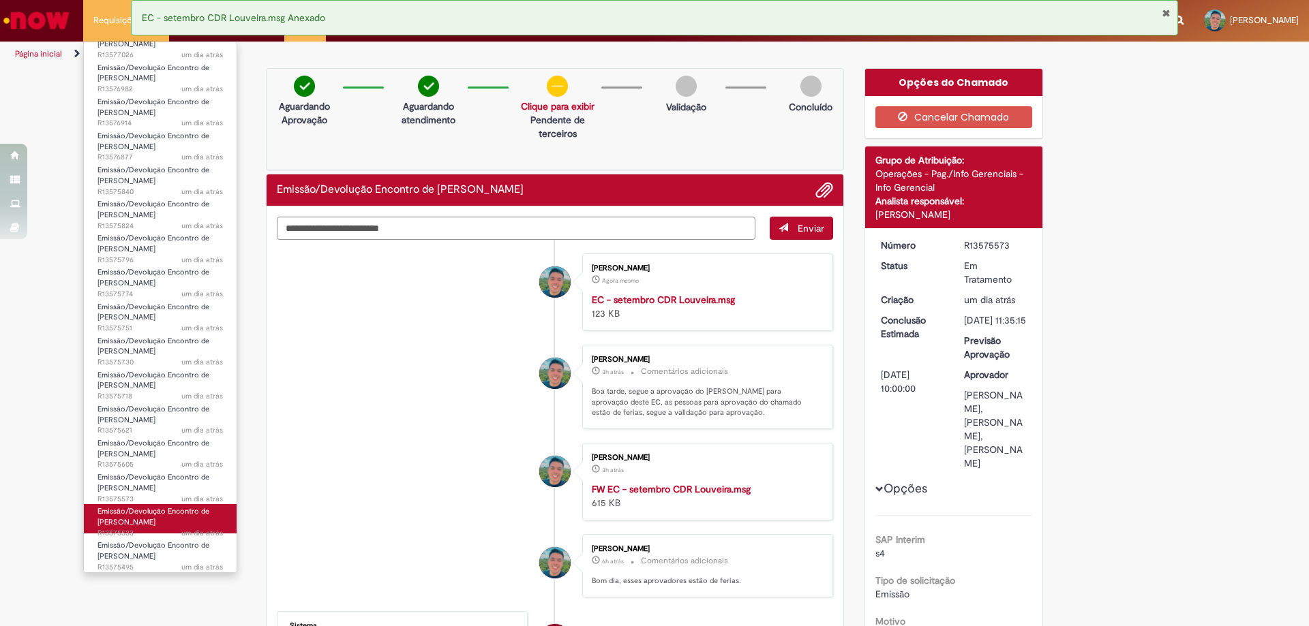
click at [167, 526] on link "Emissão/Devolução Encontro de Contas Fornecedor um dia atrás um dia atrás R1357…" at bounding box center [160, 518] width 153 height 29
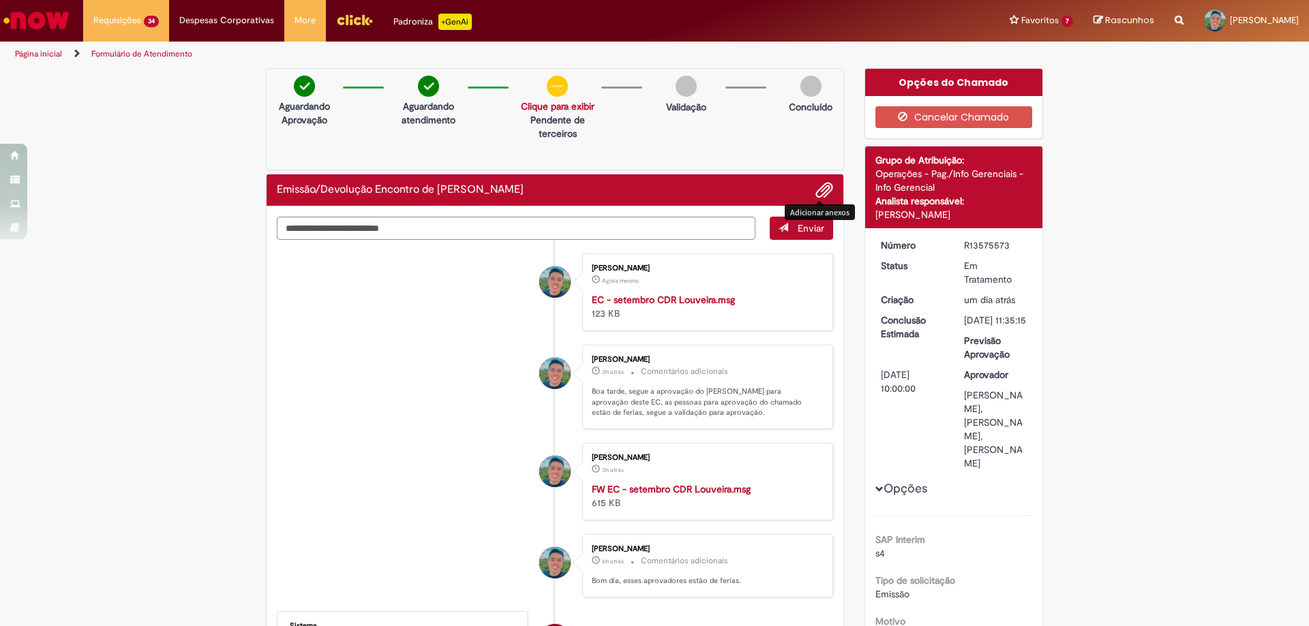
click at [821, 186] on span "Adicionar anexos" at bounding box center [824, 191] width 16 height 16
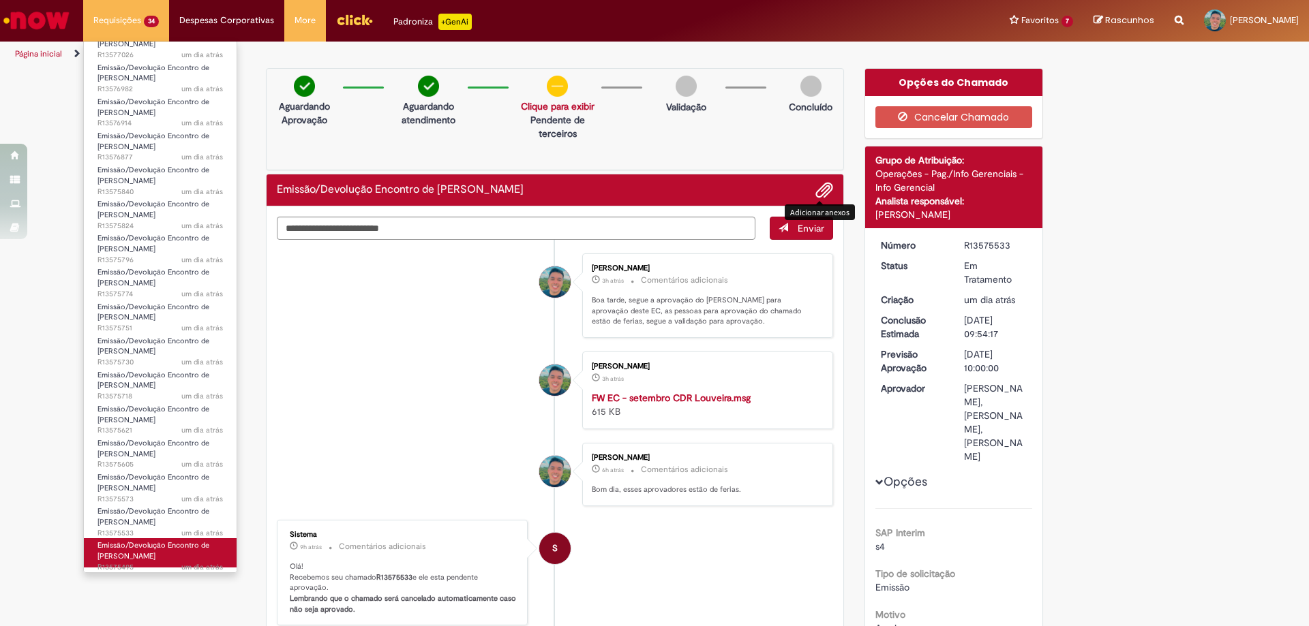
click at [163, 549] on span "Emissão/Devolução Encontro de [PERSON_NAME]" at bounding box center [153, 551] width 112 height 21
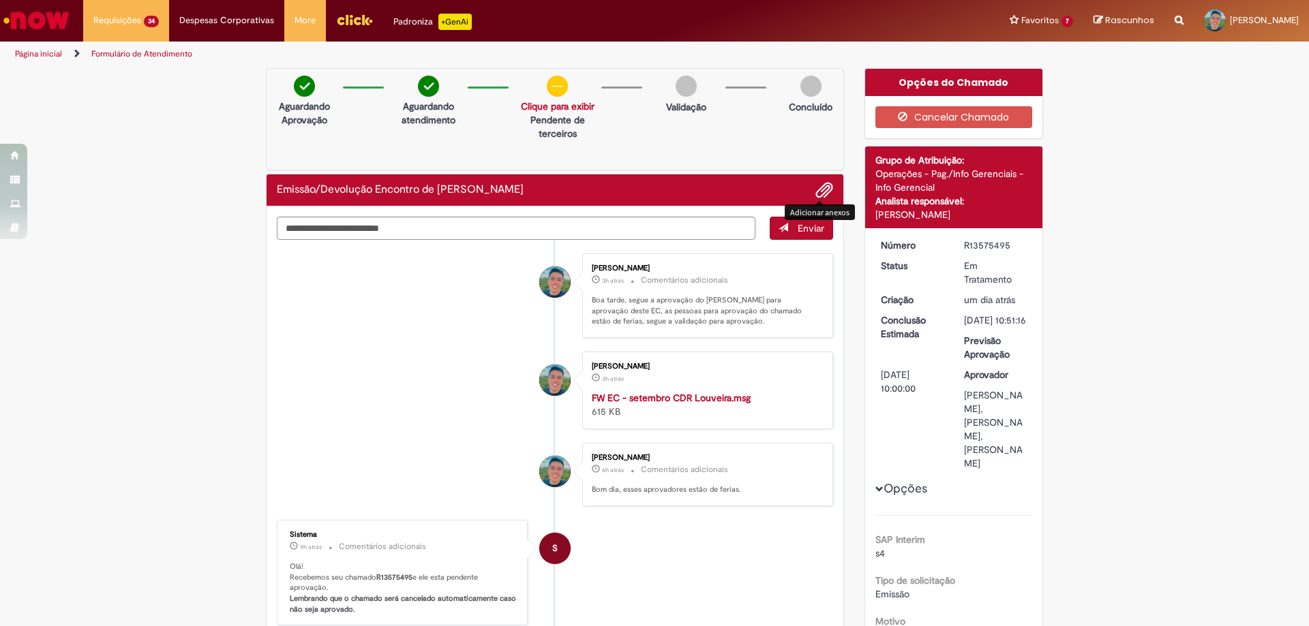
click at [817, 188] on span "Adicionar anexos" at bounding box center [824, 191] width 16 height 16
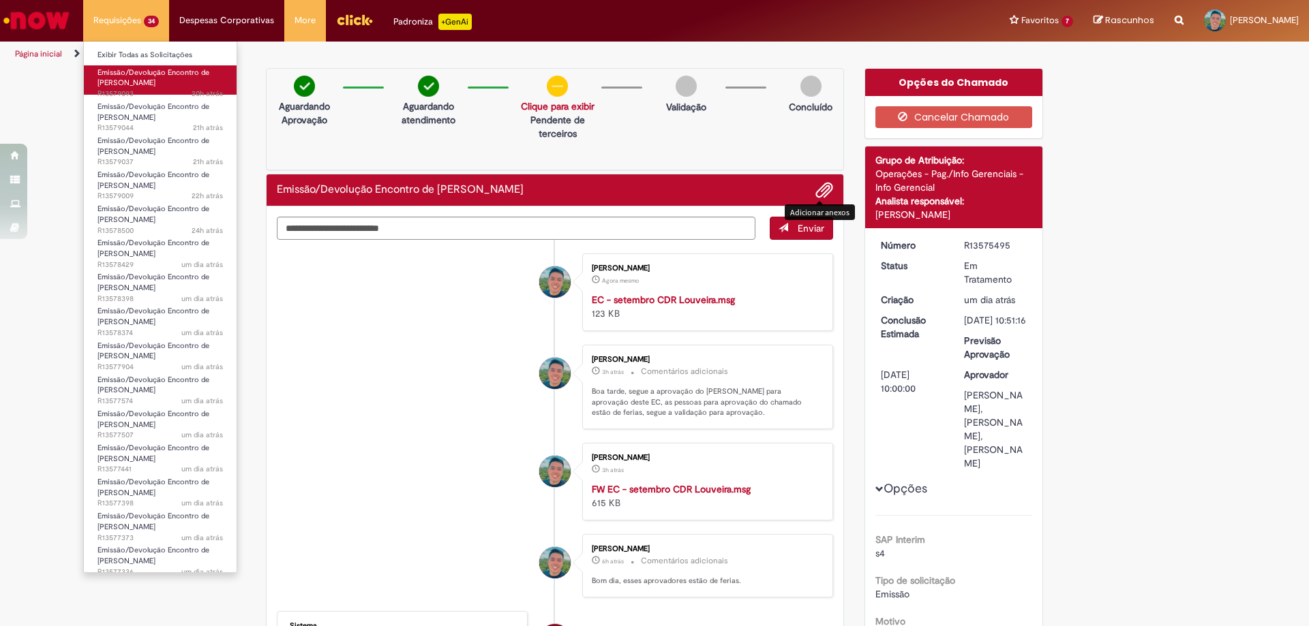
click at [176, 87] on link "Emissão/Devolução Encontro de Contas Fornecedor 20h atrás 20 horas atrás R13579…" at bounding box center [160, 79] width 153 height 29
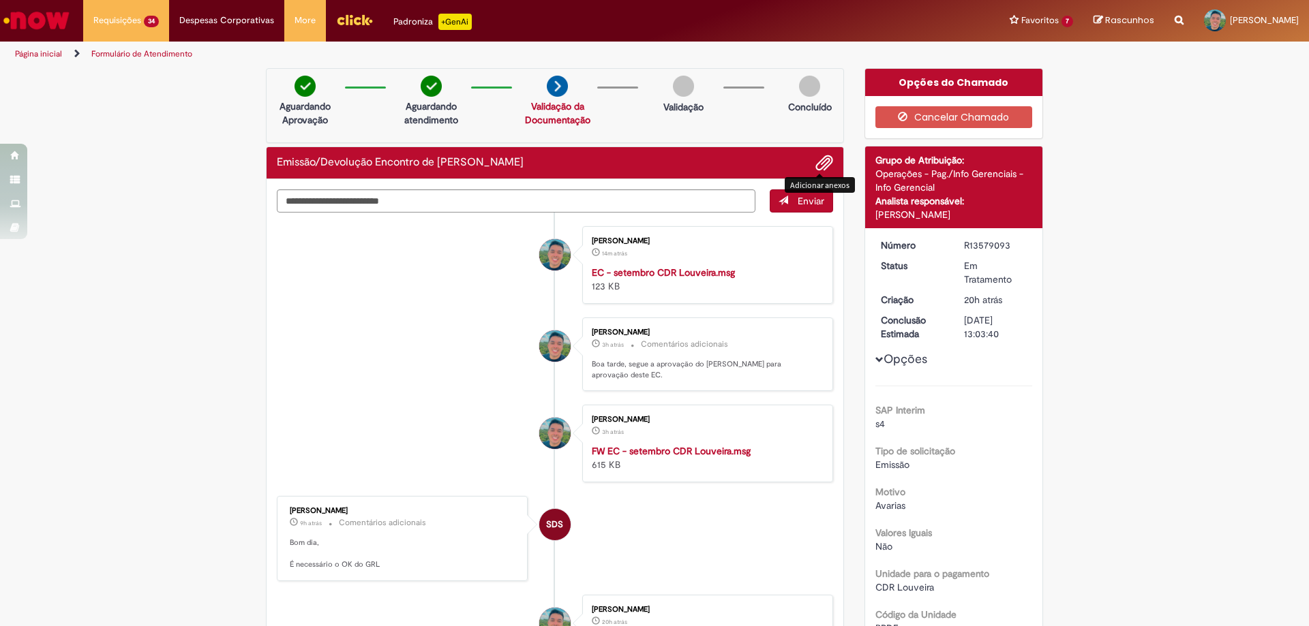
click at [821, 168] on span "Adicionar anexos" at bounding box center [824, 163] width 16 height 16
